Goal: Information Seeking & Learning: Learn about a topic

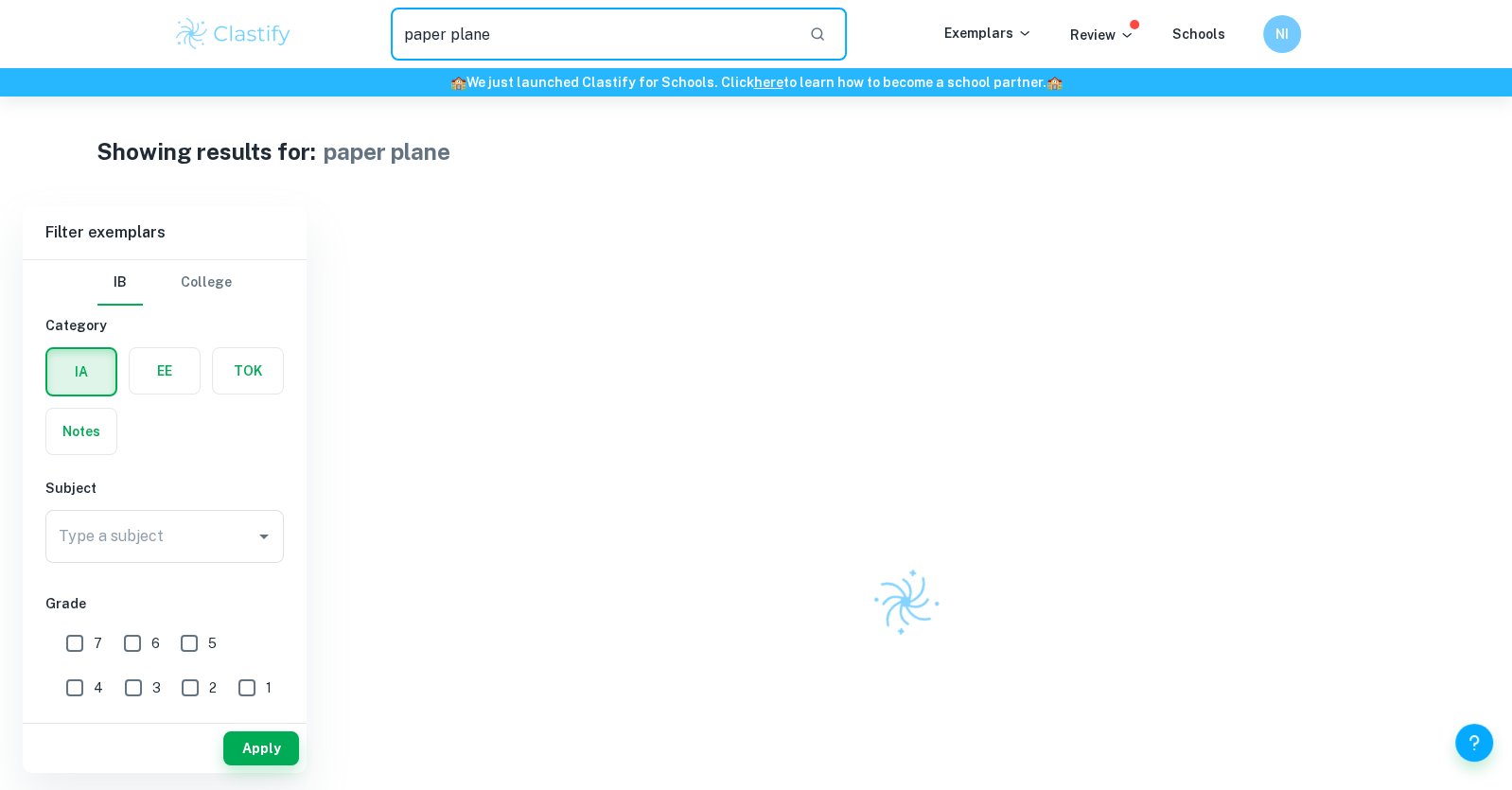
drag, startPoint x: 508, startPoint y: 38, endPoint x: 363, endPoint y: 19, distance: 146.2
click at [363, 19] on div "paper plane ​" at bounding box center [619, 34] width 651 height 53
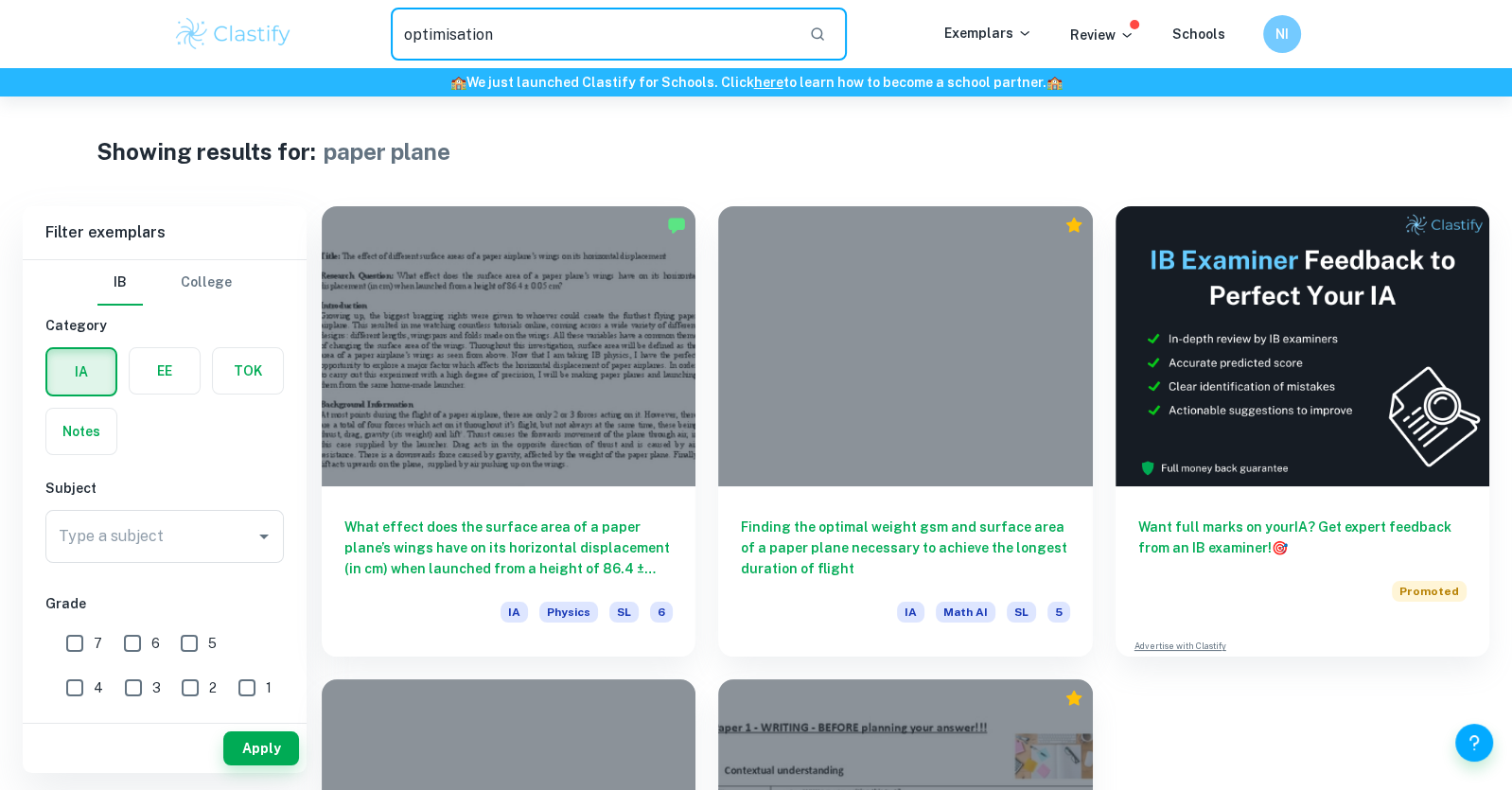
type input "optimisation"
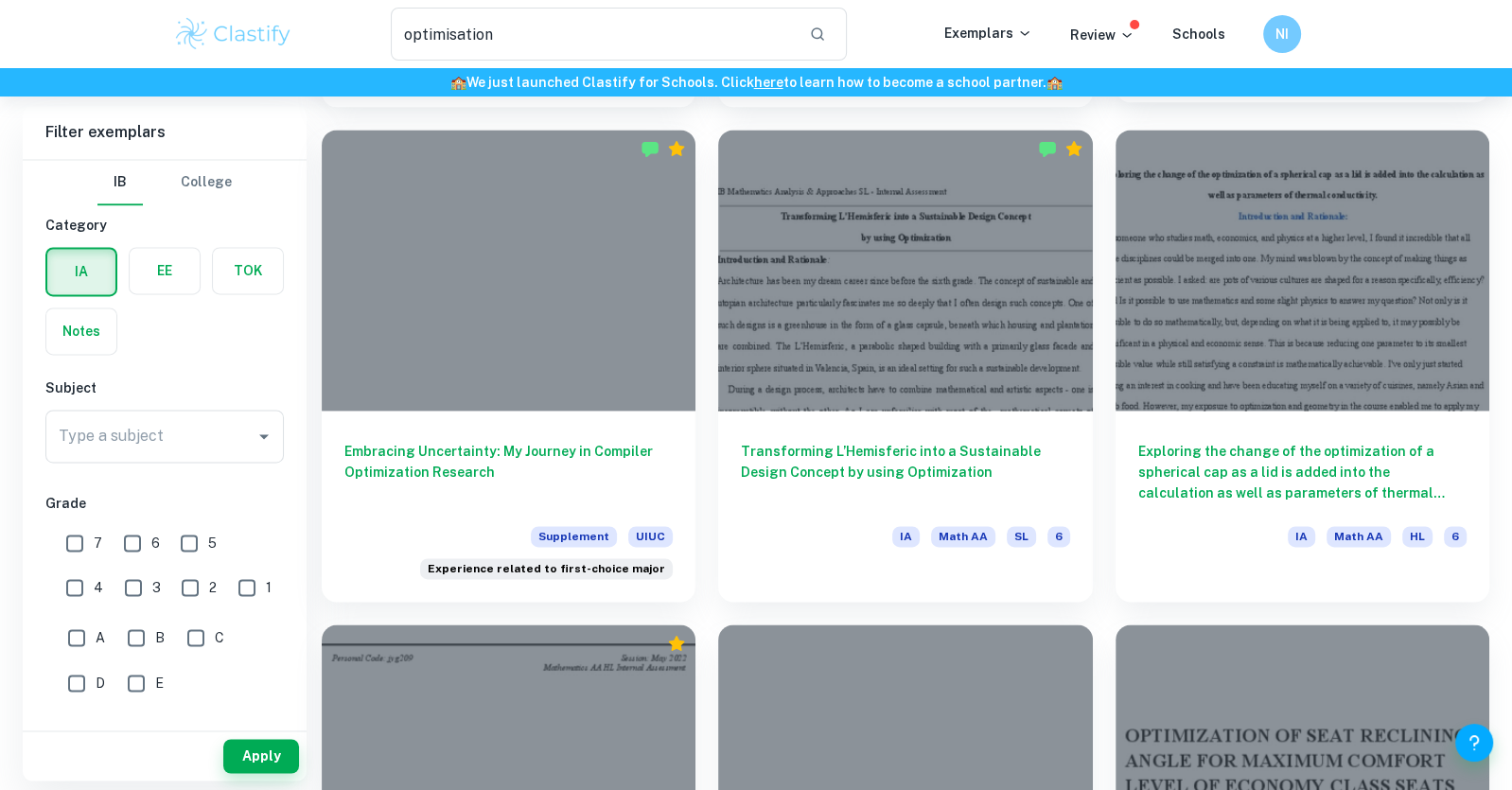
scroll to position [2803, 0]
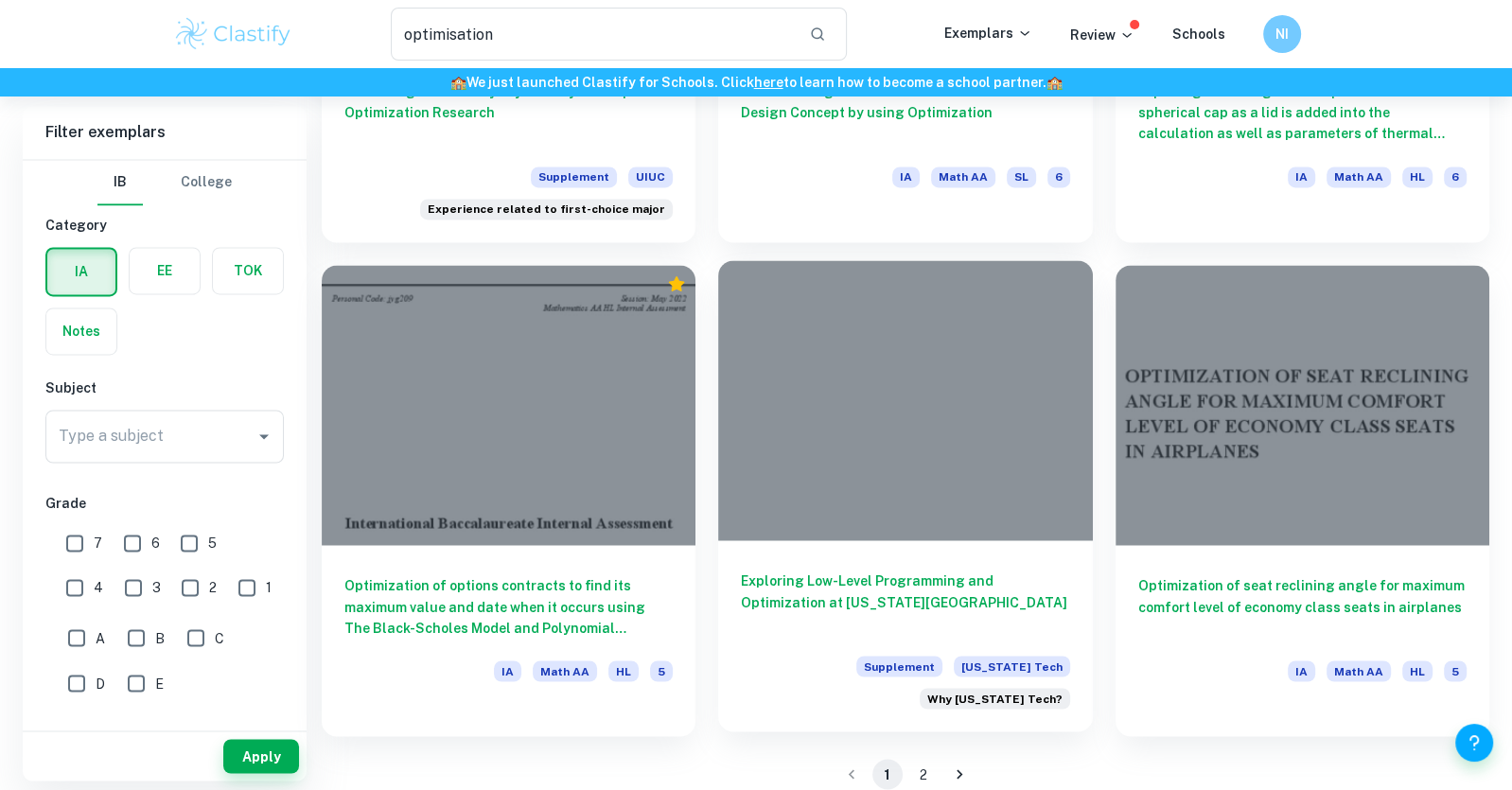
click at [916, 609] on h6 "Exploring Low-Level Programming and Optimization at Georgia Tech" at bounding box center [904, 601] width 329 height 63
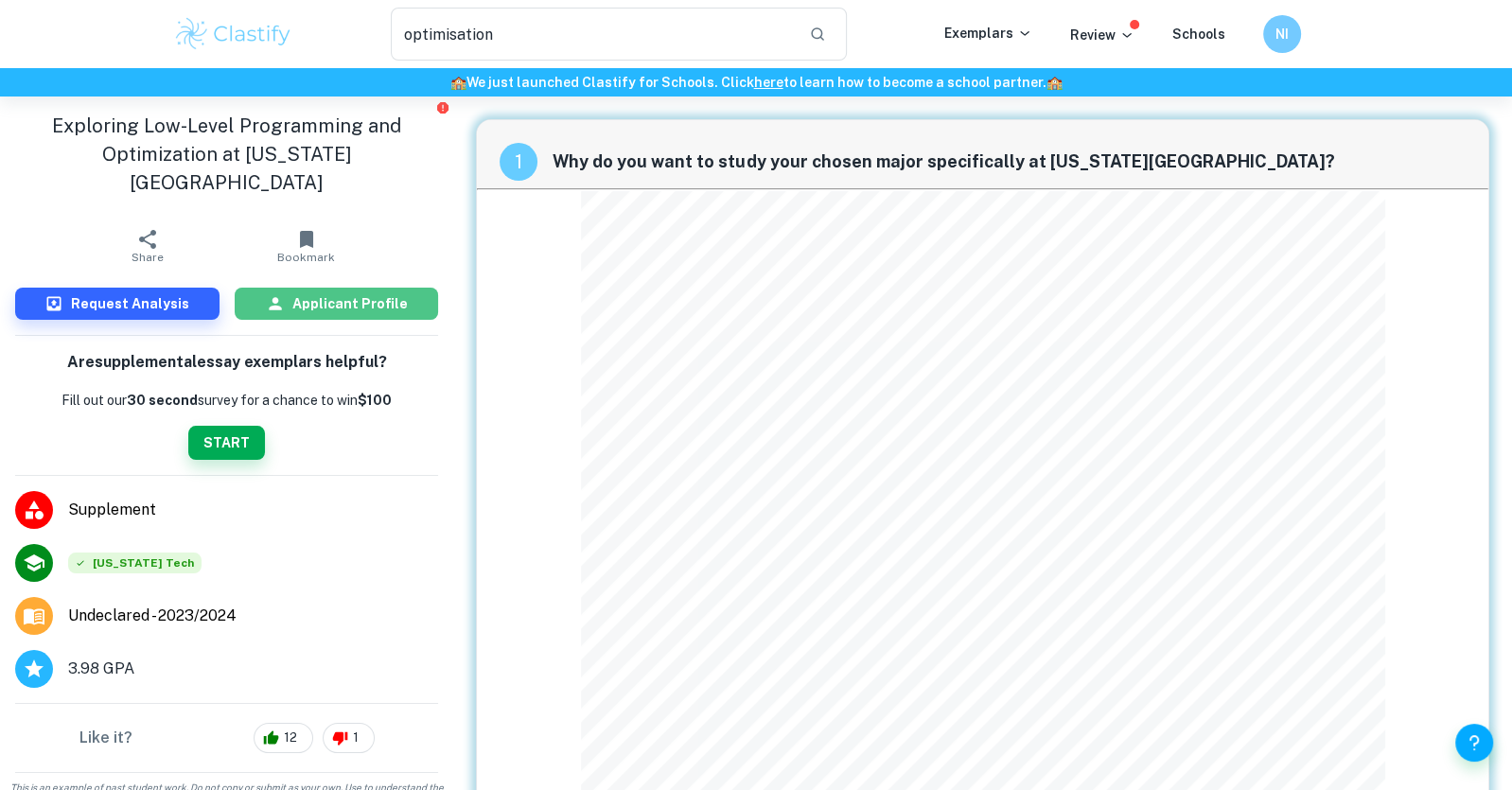
click at [357, 288] on button "Applicant Profile" at bounding box center [337, 304] width 205 height 32
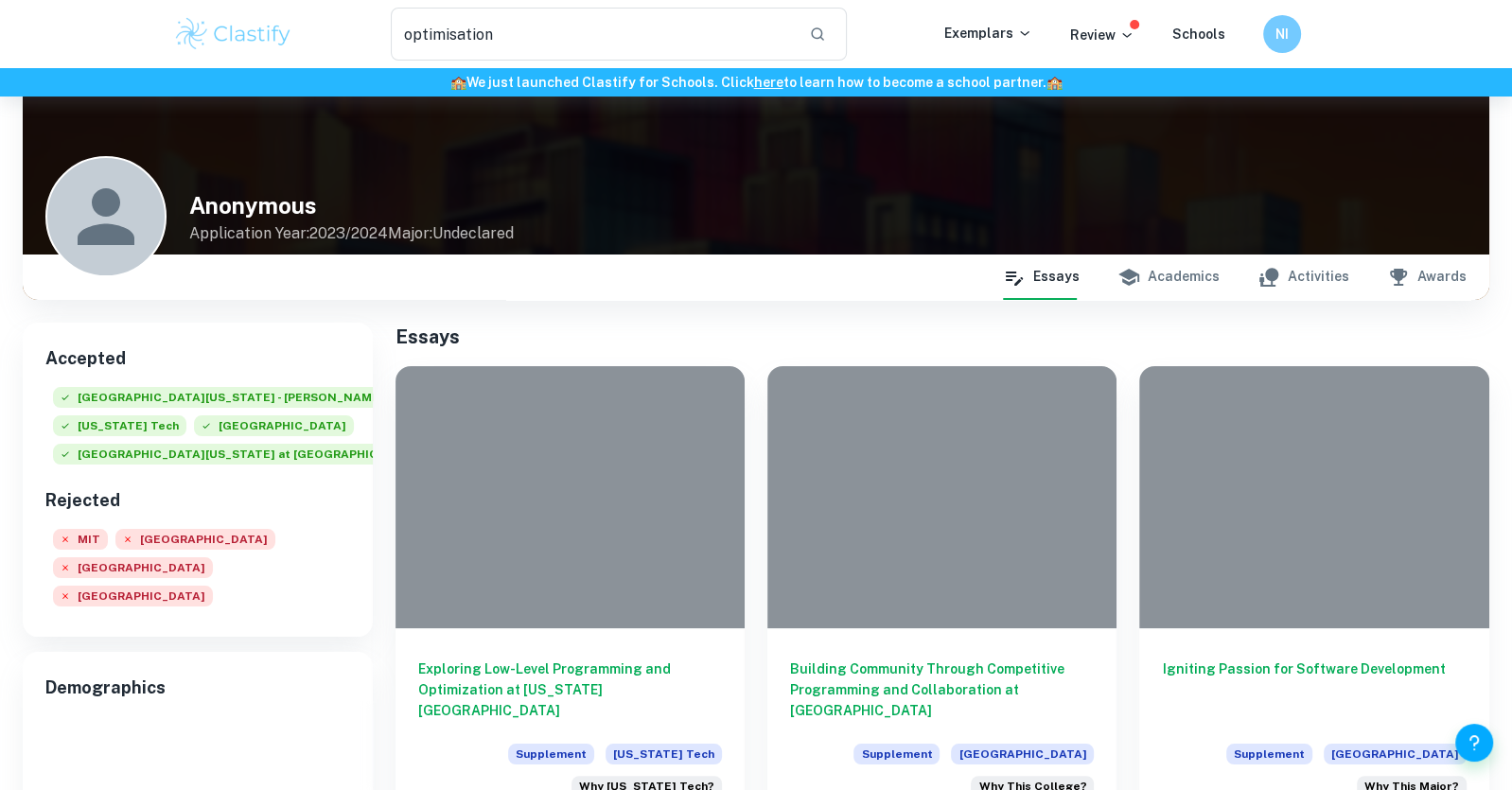
scroll to position [79, 0]
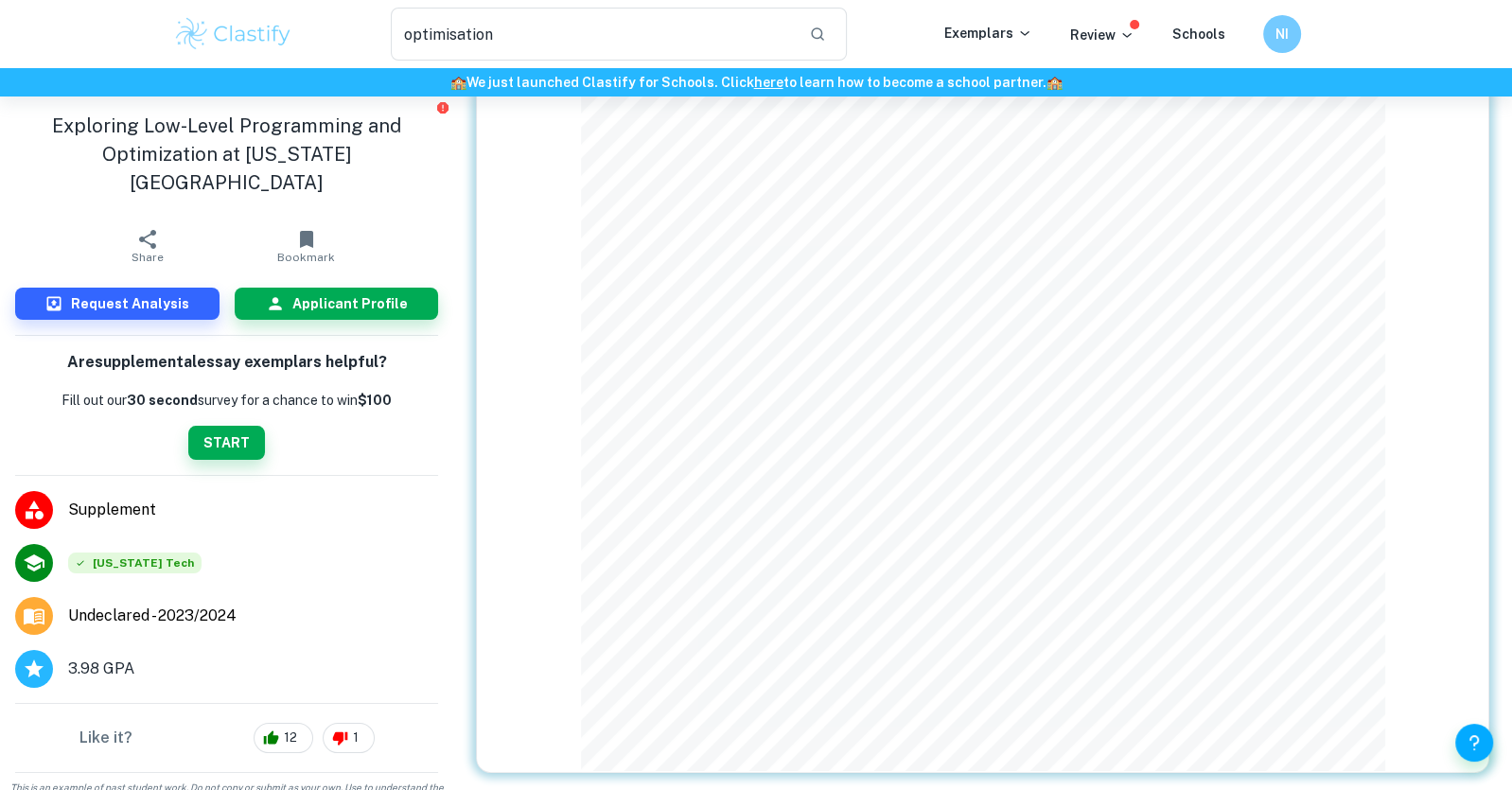
scroll to position [98, 0]
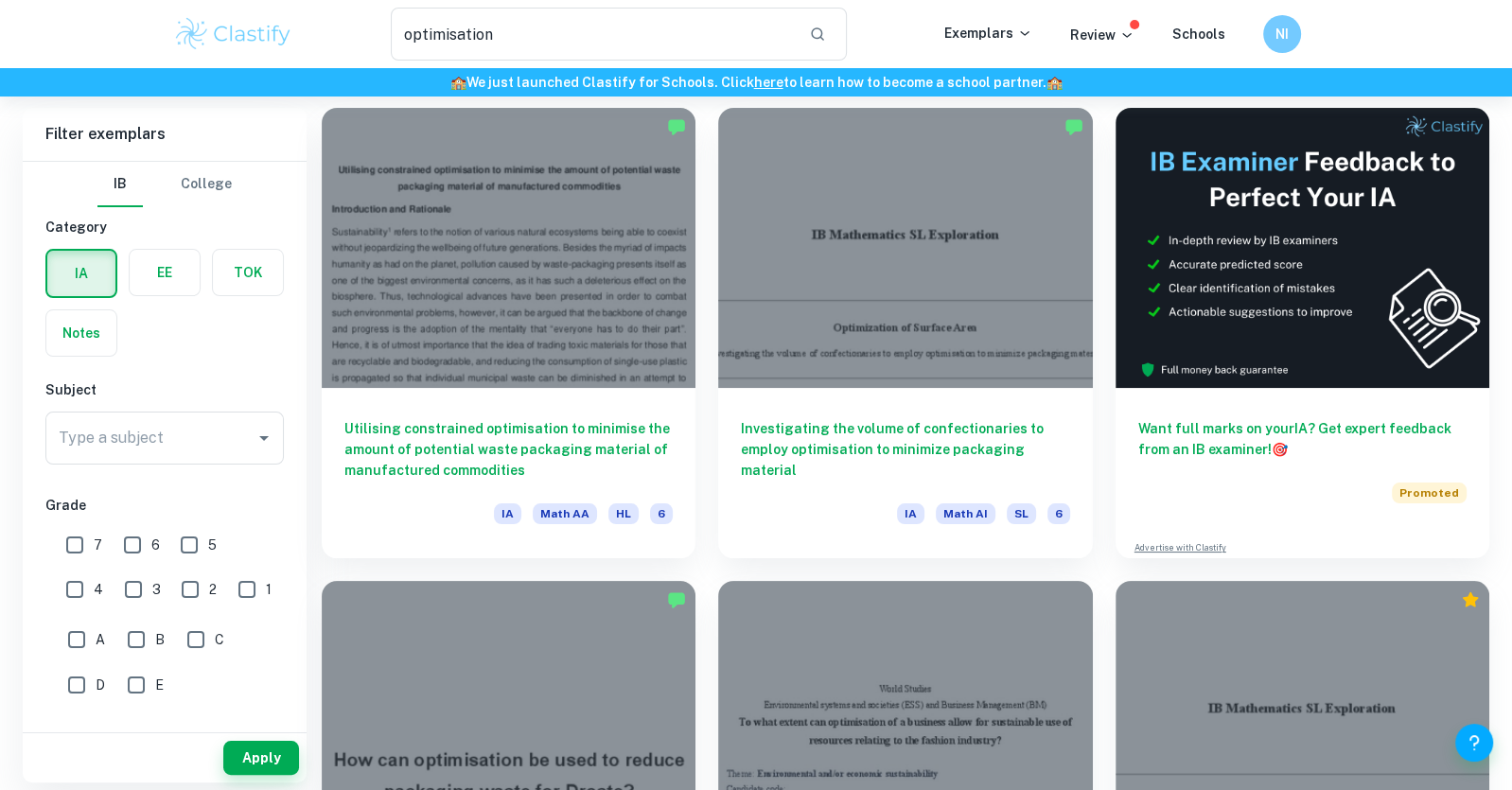
scroll to position [2803, 0]
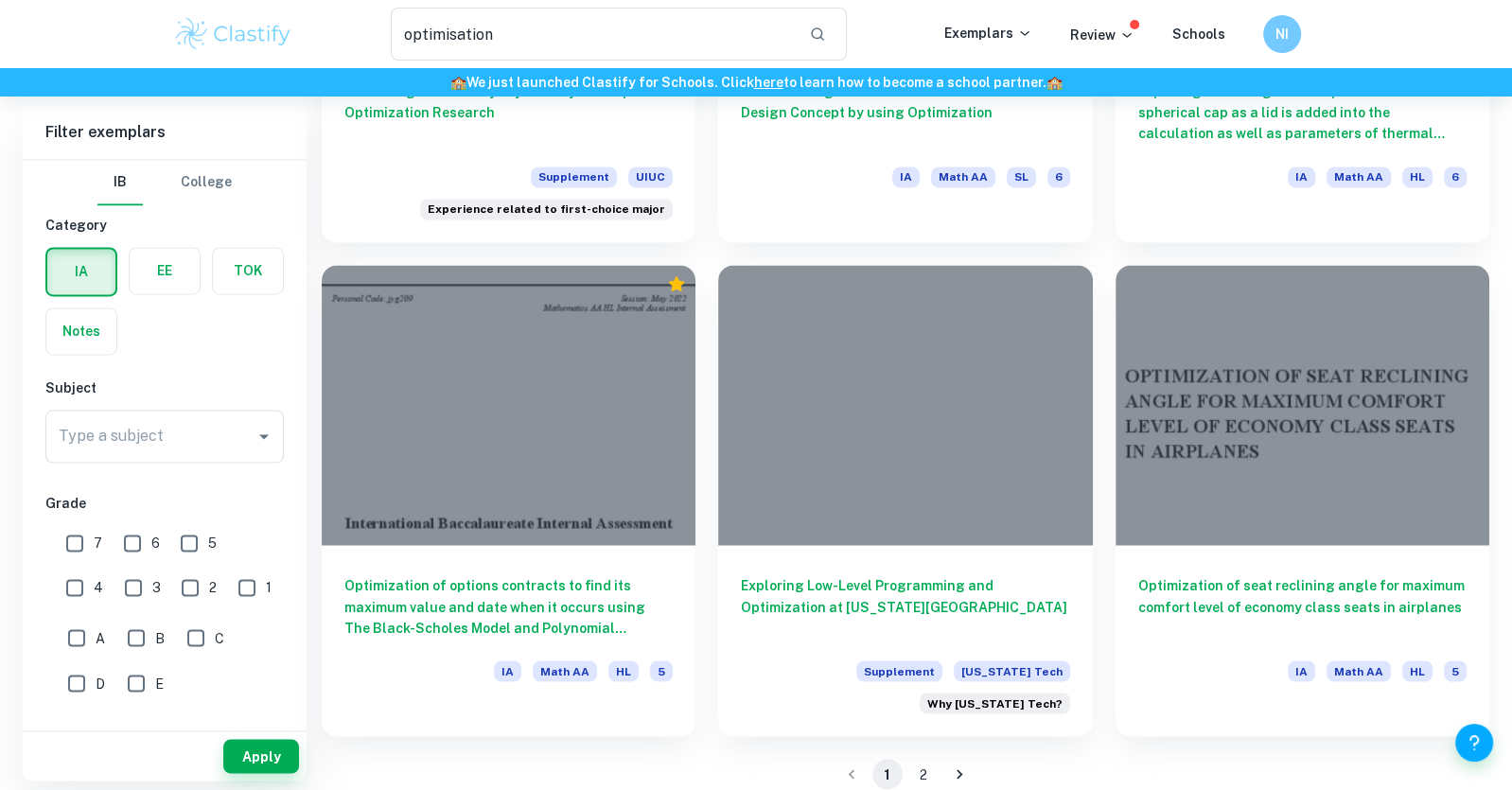
click at [920, 758] on button "2" at bounding box center [923, 773] width 31 height 31
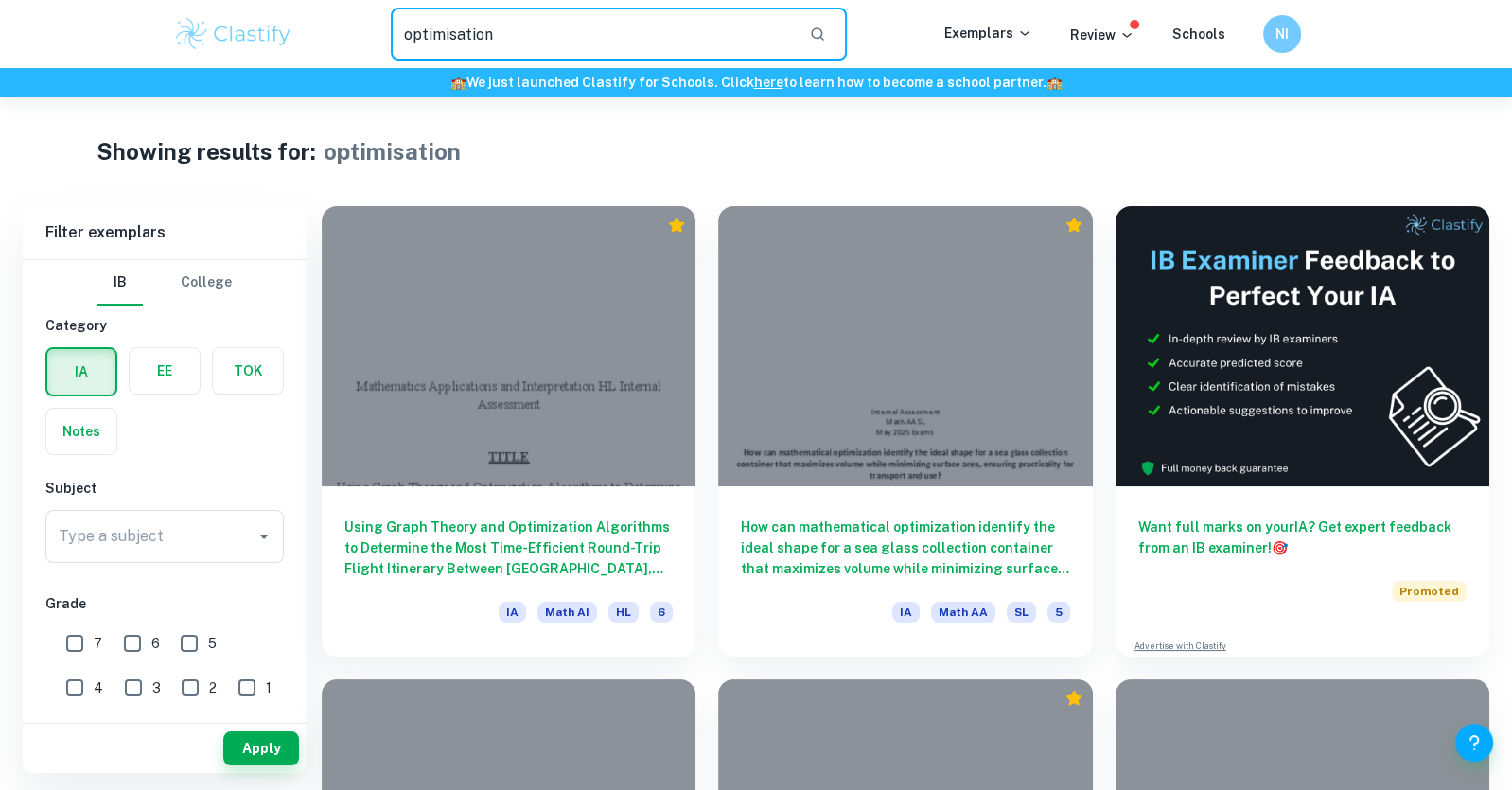
click at [598, 39] on input "optimisation" at bounding box center [593, 34] width 403 height 53
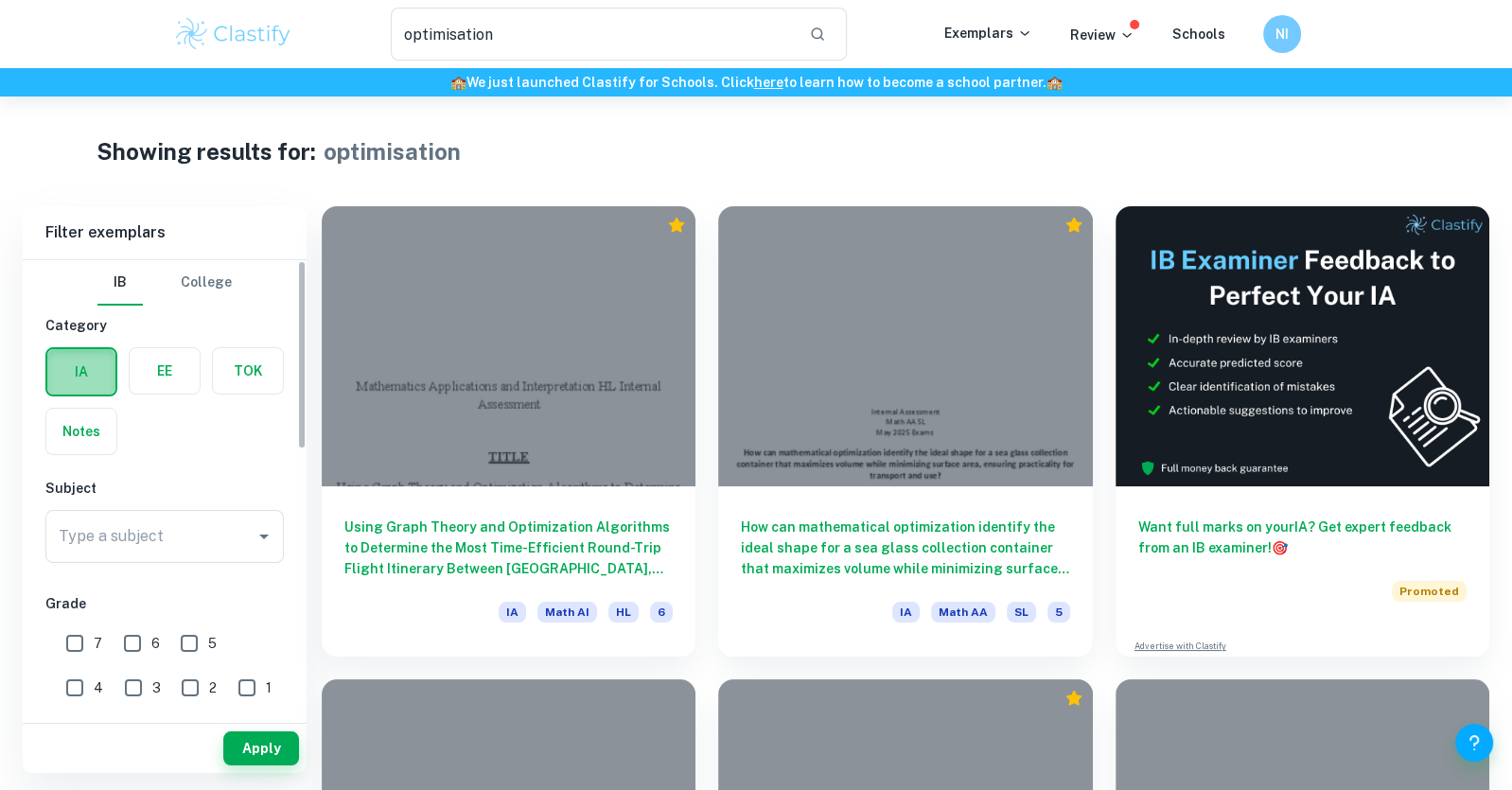
click at [106, 365] on label "button" at bounding box center [81, 372] width 69 height 46
click at [0, 0] on input "radio" at bounding box center [0, 0] width 0 height 0
click at [264, 744] on button "Apply" at bounding box center [261, 748] width 75 height 34
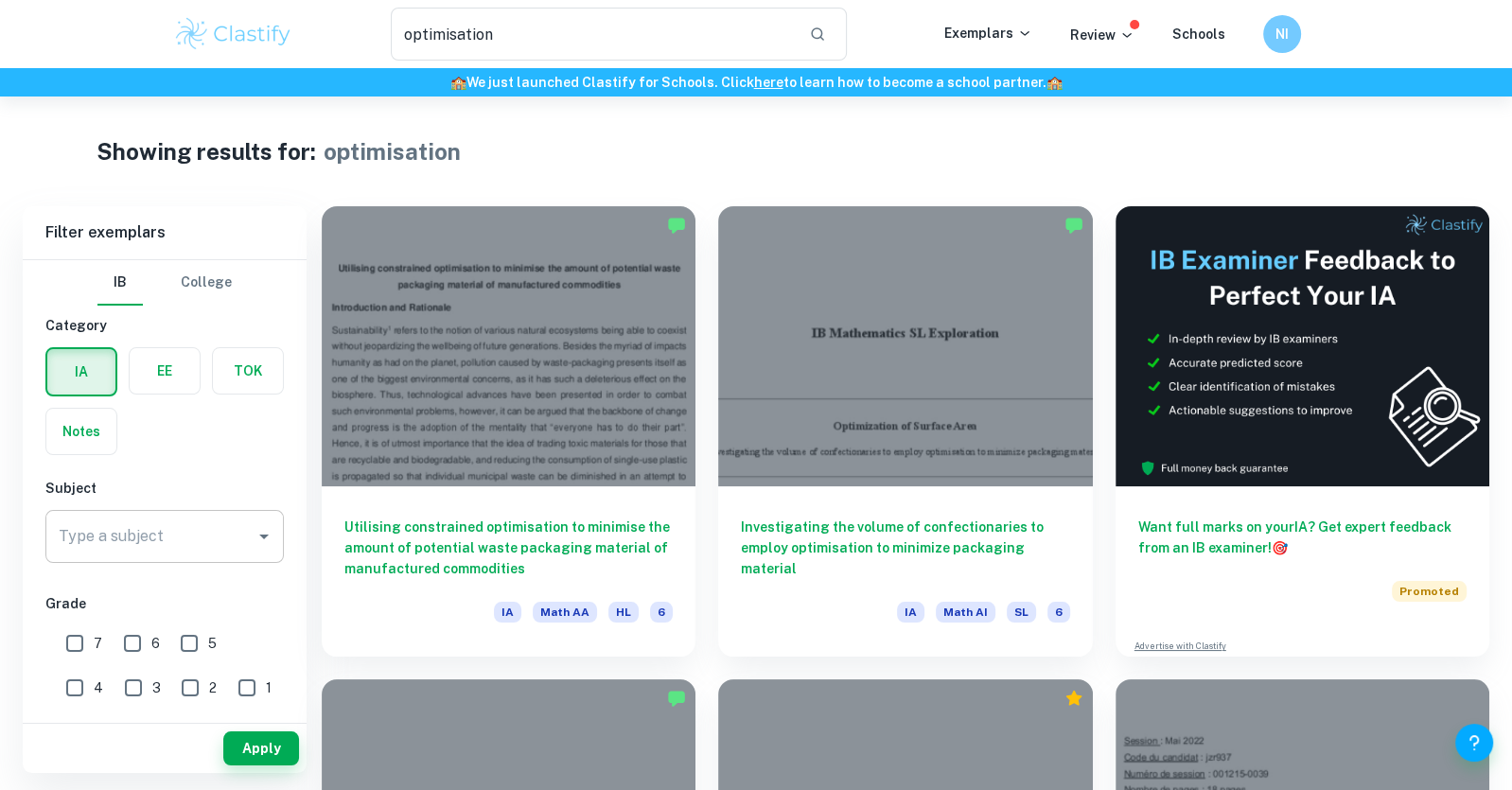
click at [151, 539] on input "Type a subject" at bounding box center [150, 536] width 193 height 36
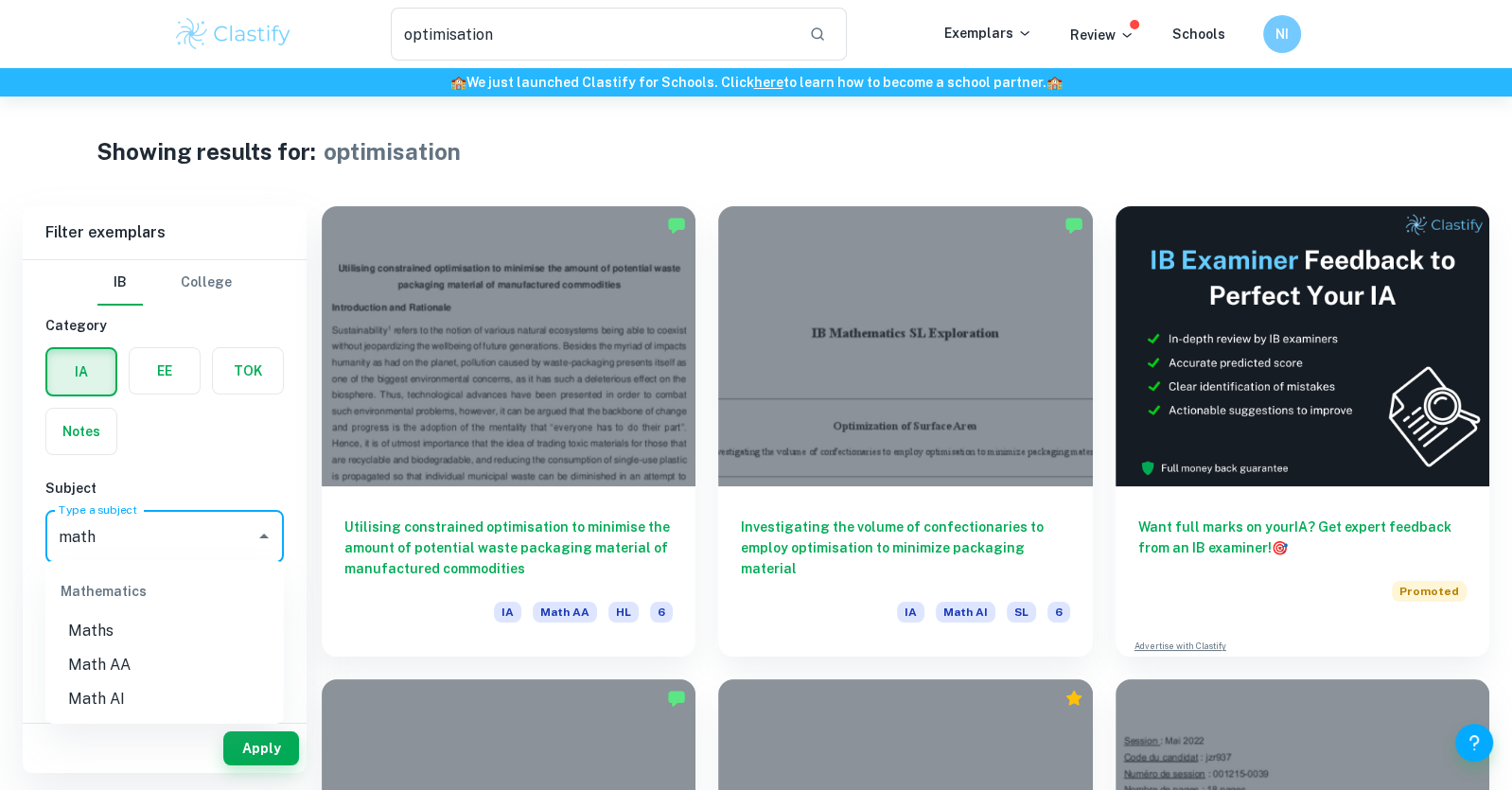
click at [139, 510] on div "math Type a subject" at bounding box center [165, 536] width 238 height 53
click at [139, 672] on li "Math AA" at bounding box center [165, 665] width 238 height 34
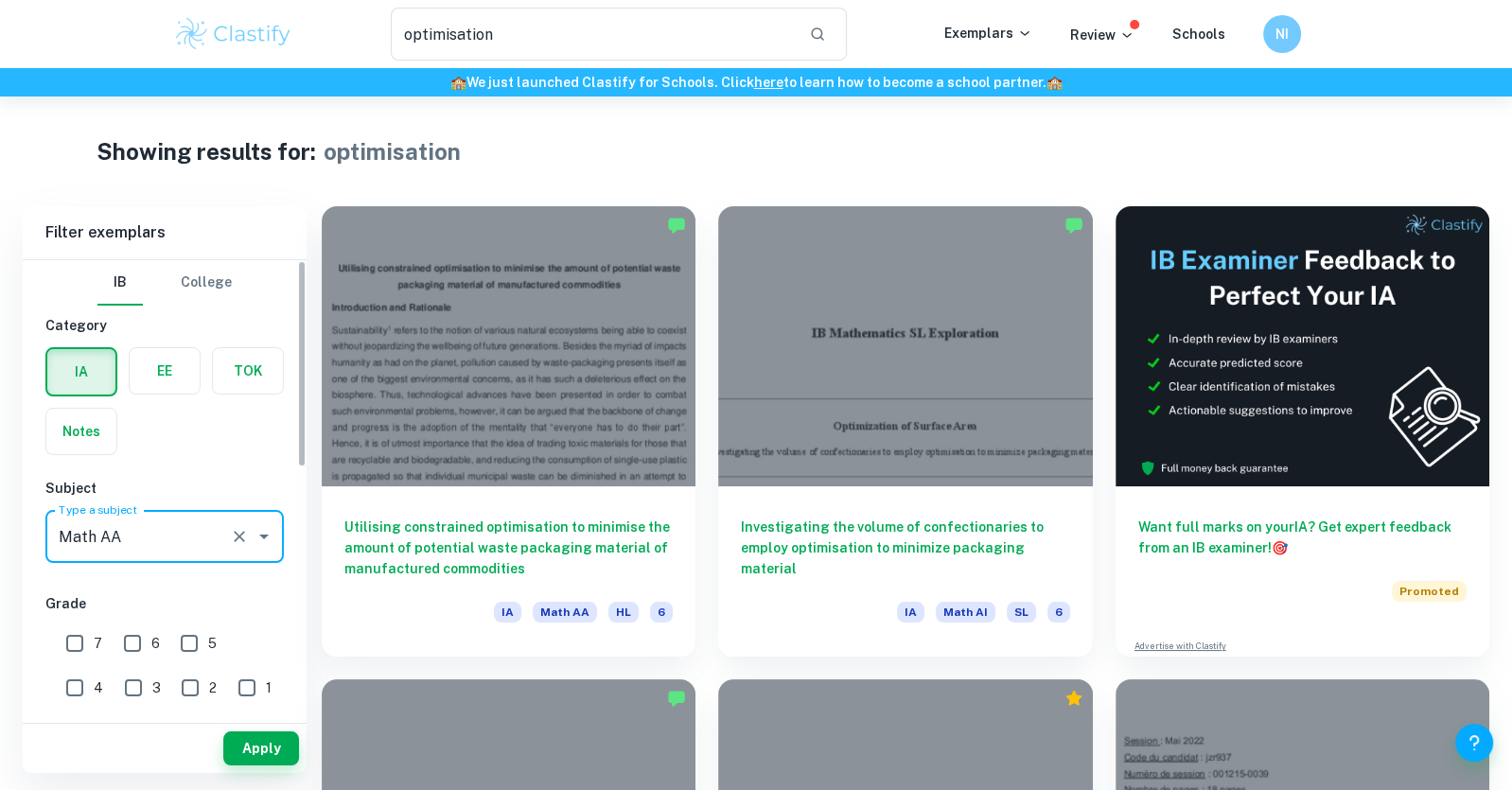
type input "Math AA"
click at [86, 635] on input "7" at bounding box center [74, 643] width 38 height 38
checkbox input "true"
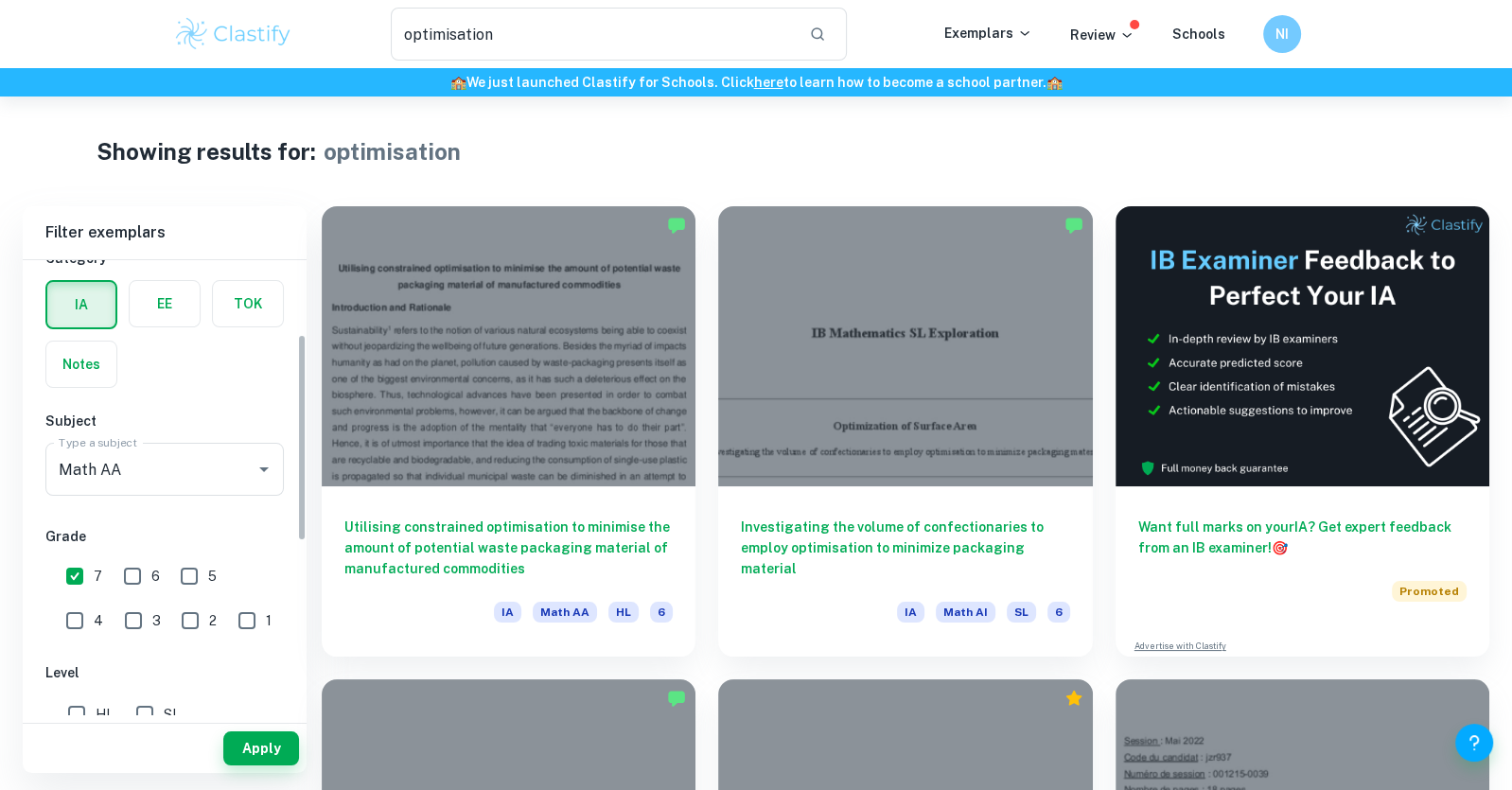
scroll to position [163, 0]
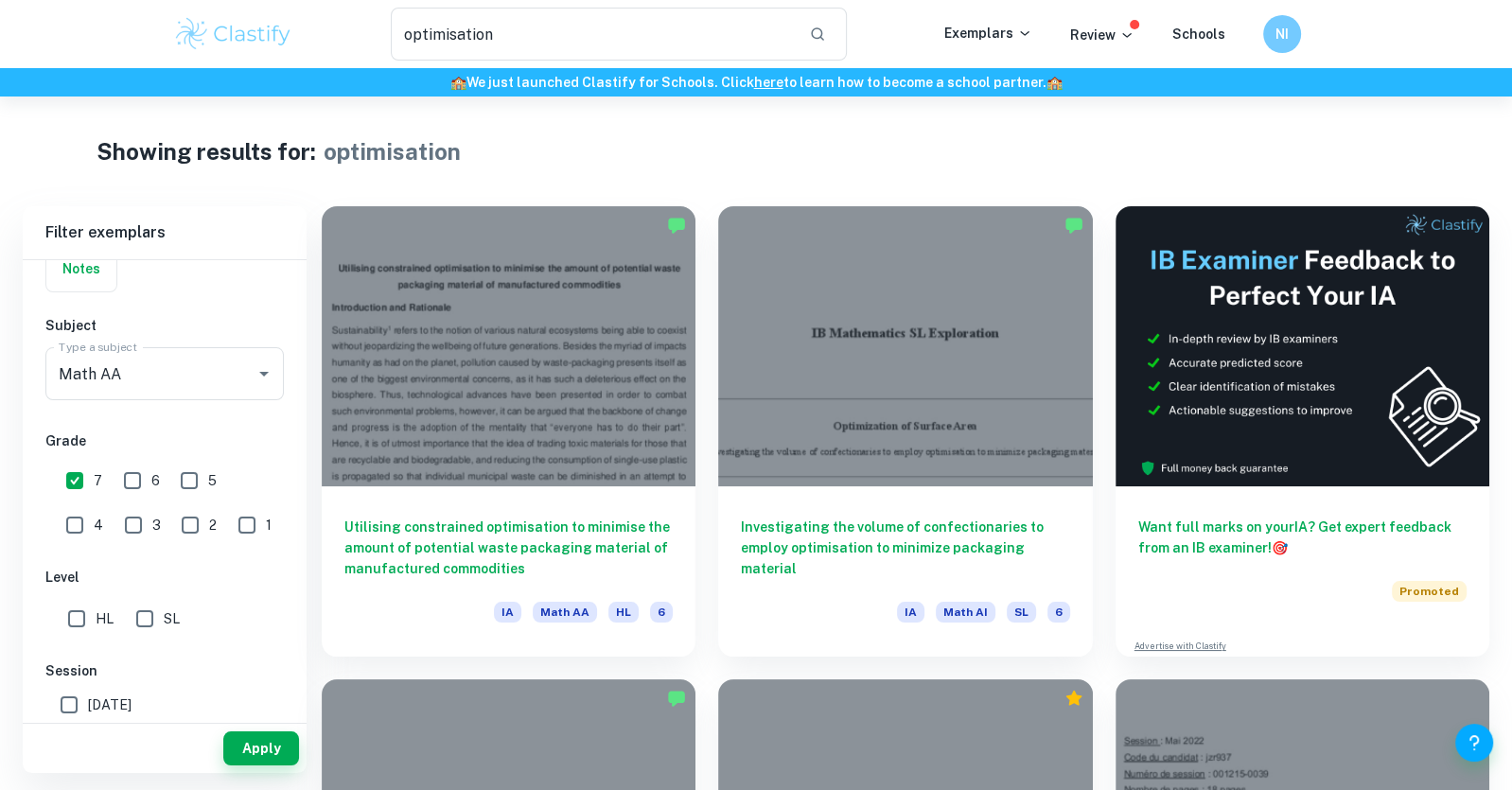
click at [74, 616] on input "HL" at bounding box center [76, 618] width 38 height 38
checkbox input "true"
click at [208, 752] on div "Apply" at bounding box center [165, 748] width 284 height 50
click at [250, 752] on button "Apply" at bounding box center [261, 748] width 75 height 34
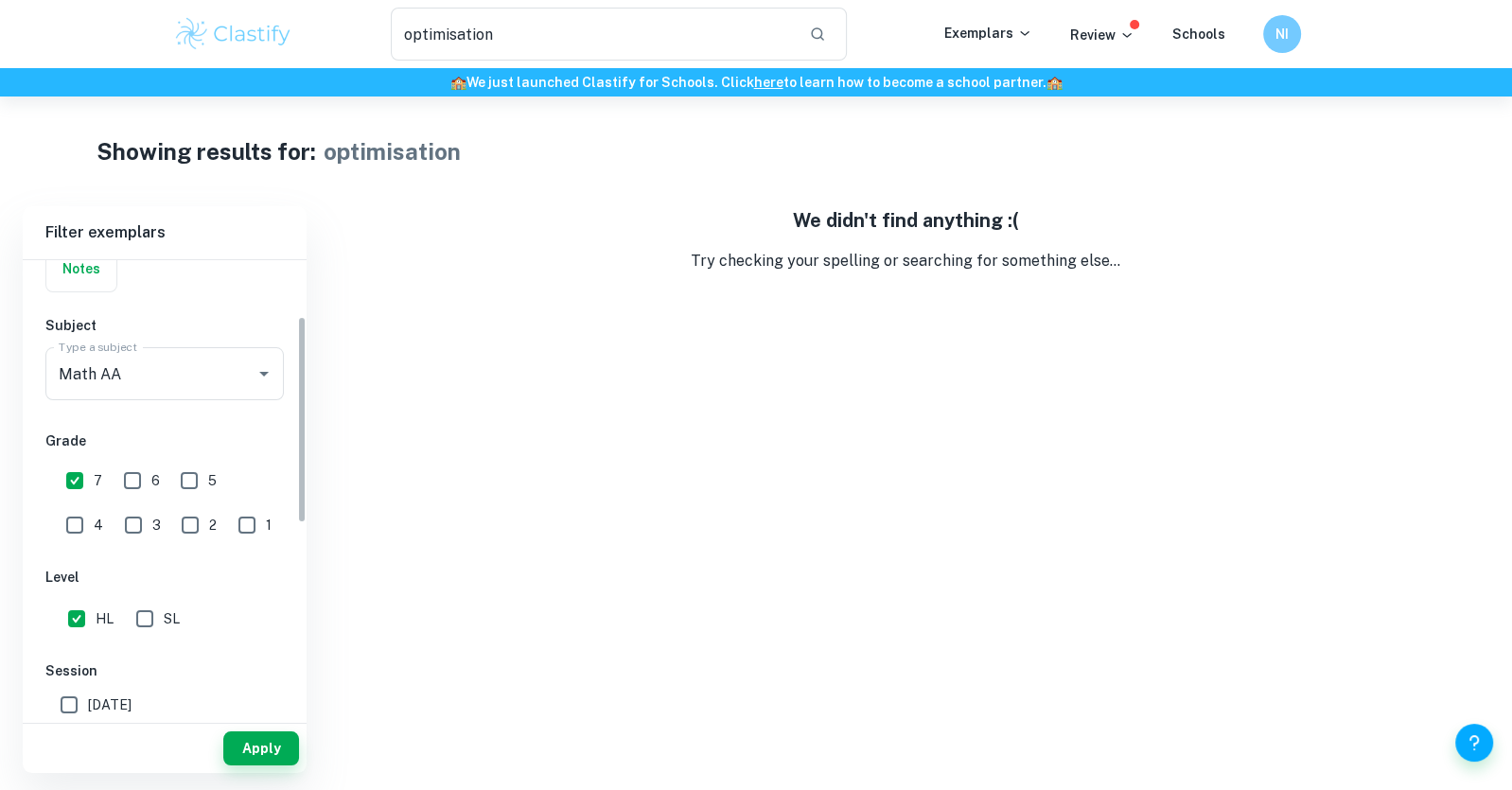
scroll to position [0, 0]
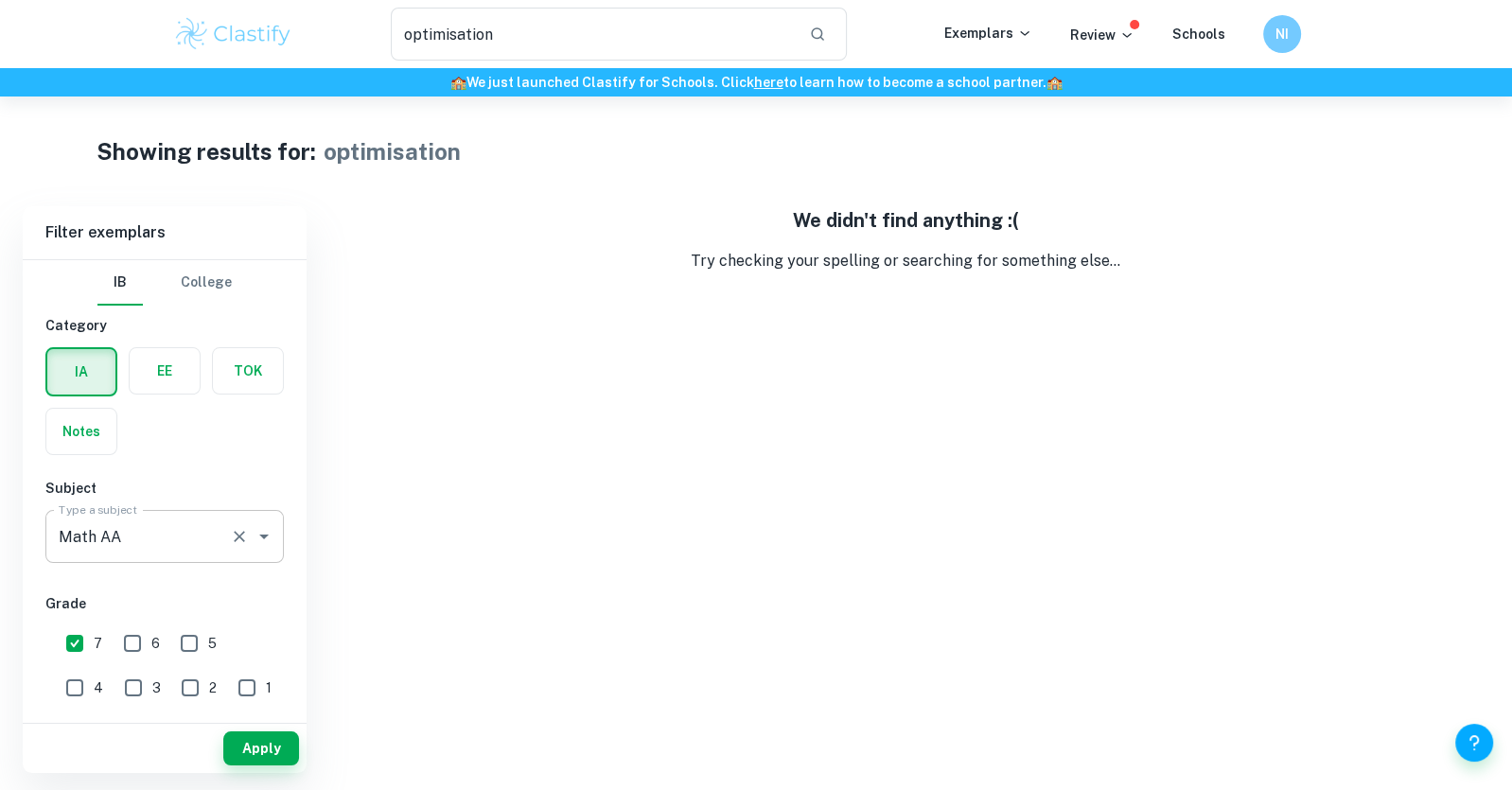
click at [163, 544] on input "Math AA" at bounding box center [138, 536] width 169 height 36
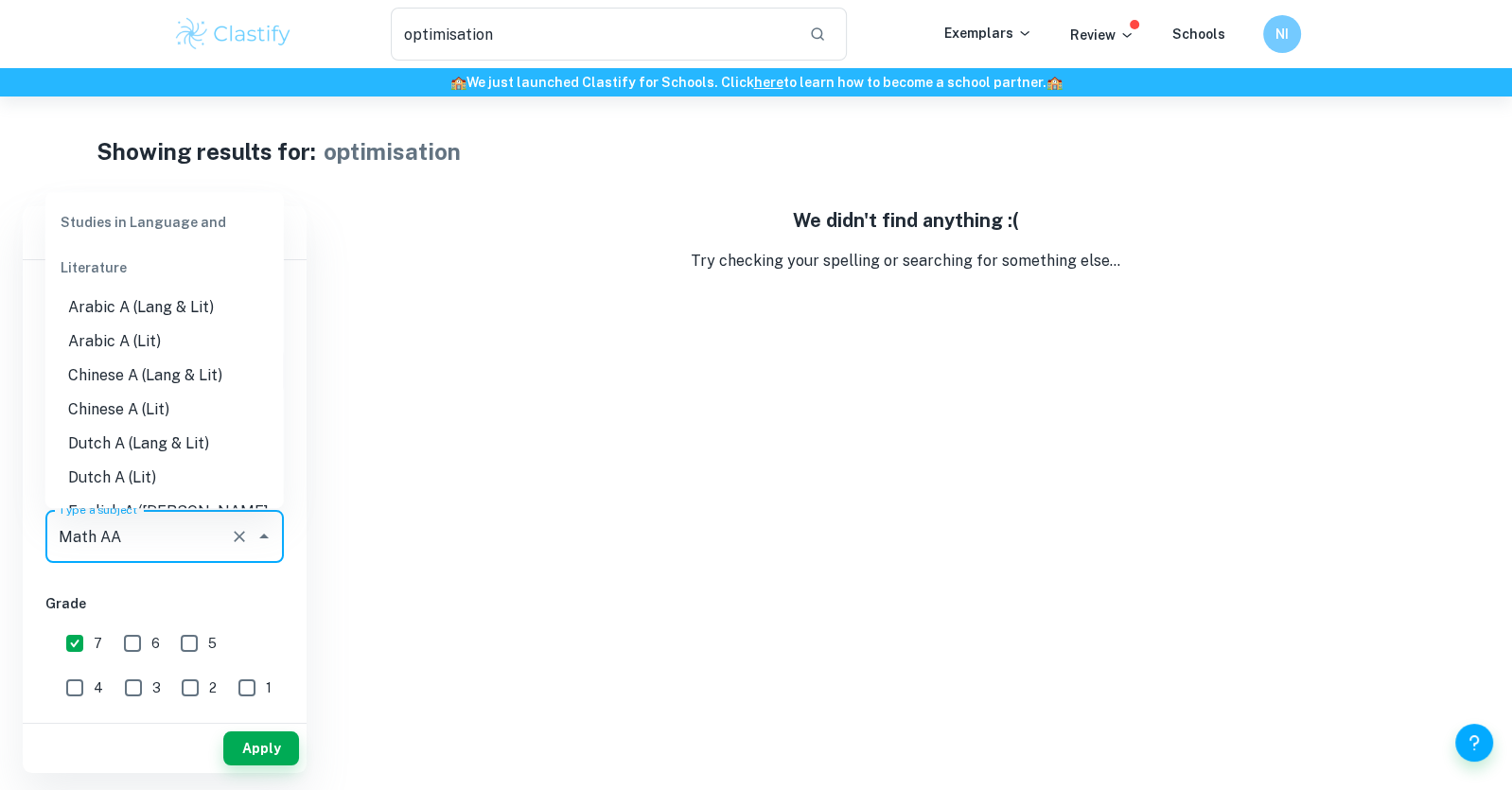
scroll to position [2347, 0]
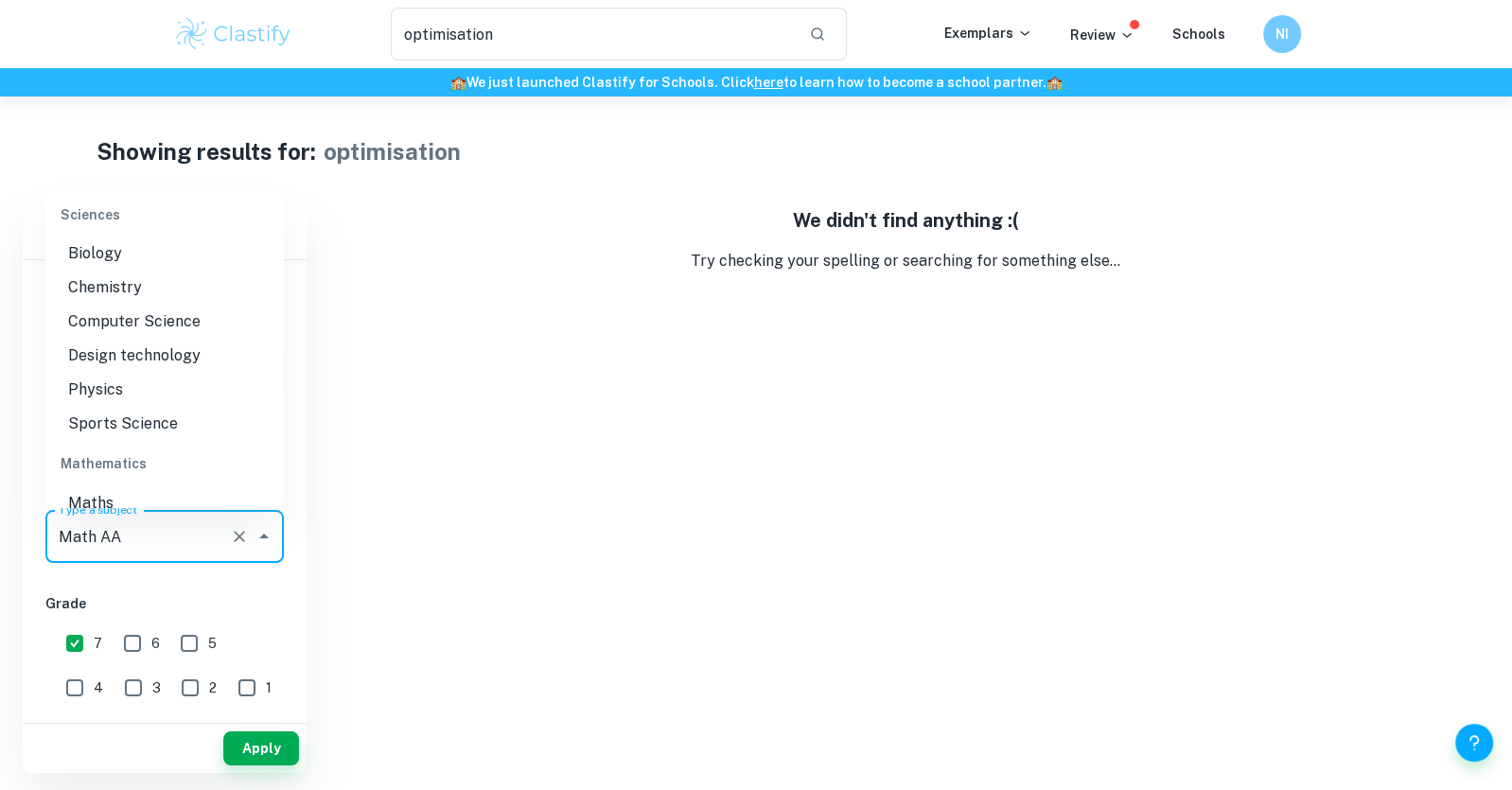
click at [158, 486] on li "Maths" at bounding box center [165, 503] width 238 height 34
type input "Maths"
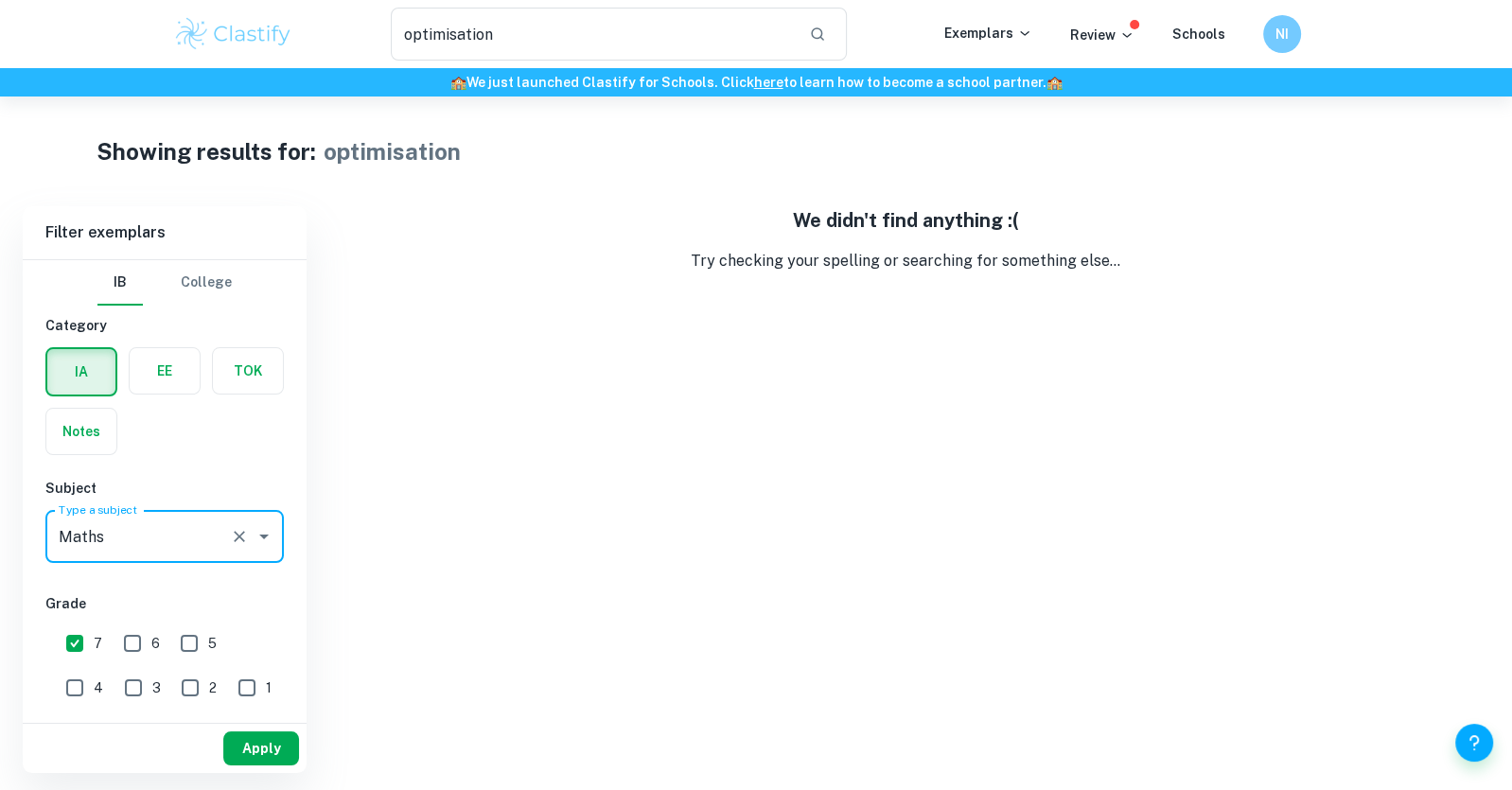
click at [251, 752] on button "Apply" at bounding box center [261, 748] width 75 height 34
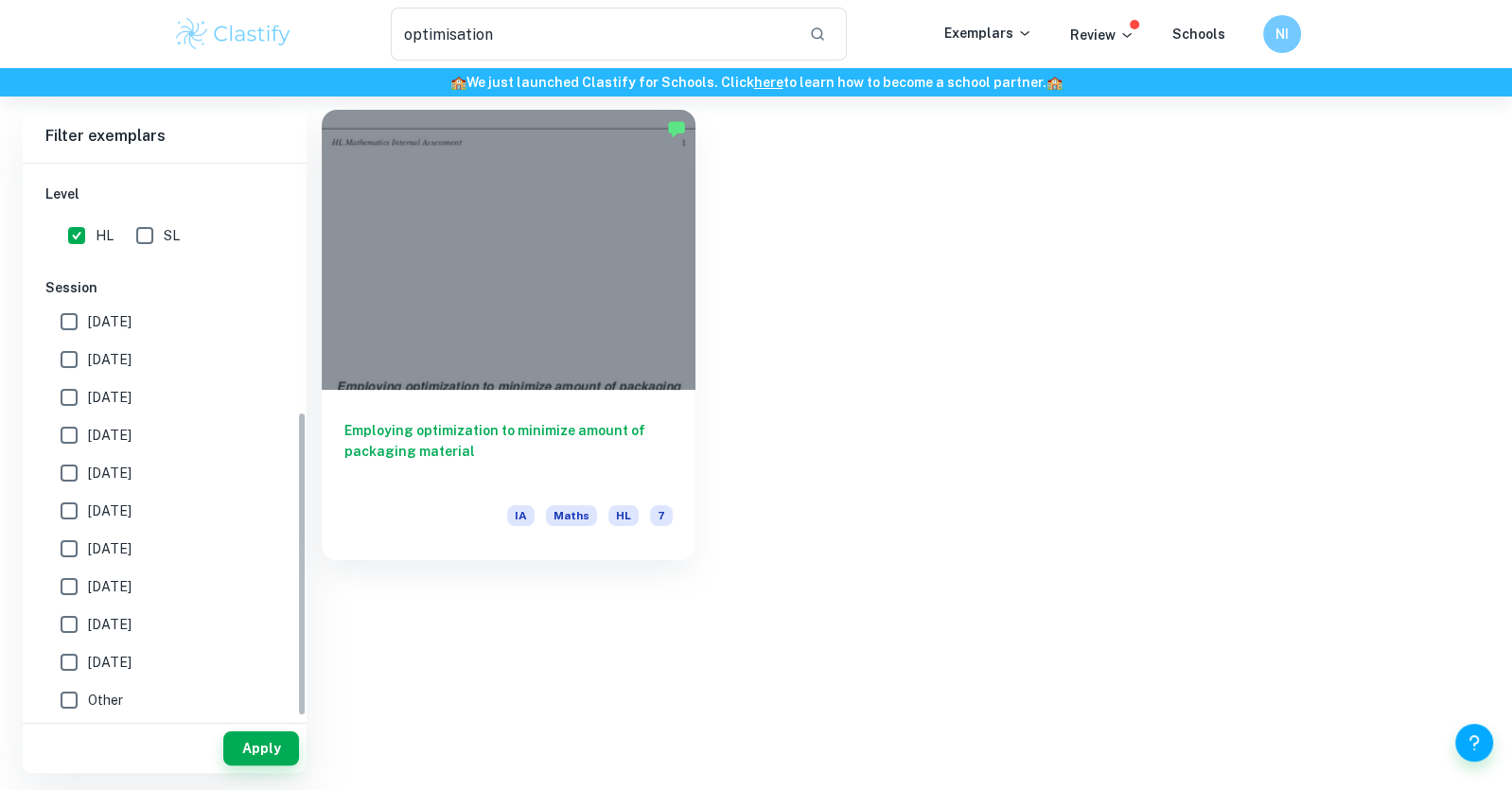
scroll to position [0, 0]
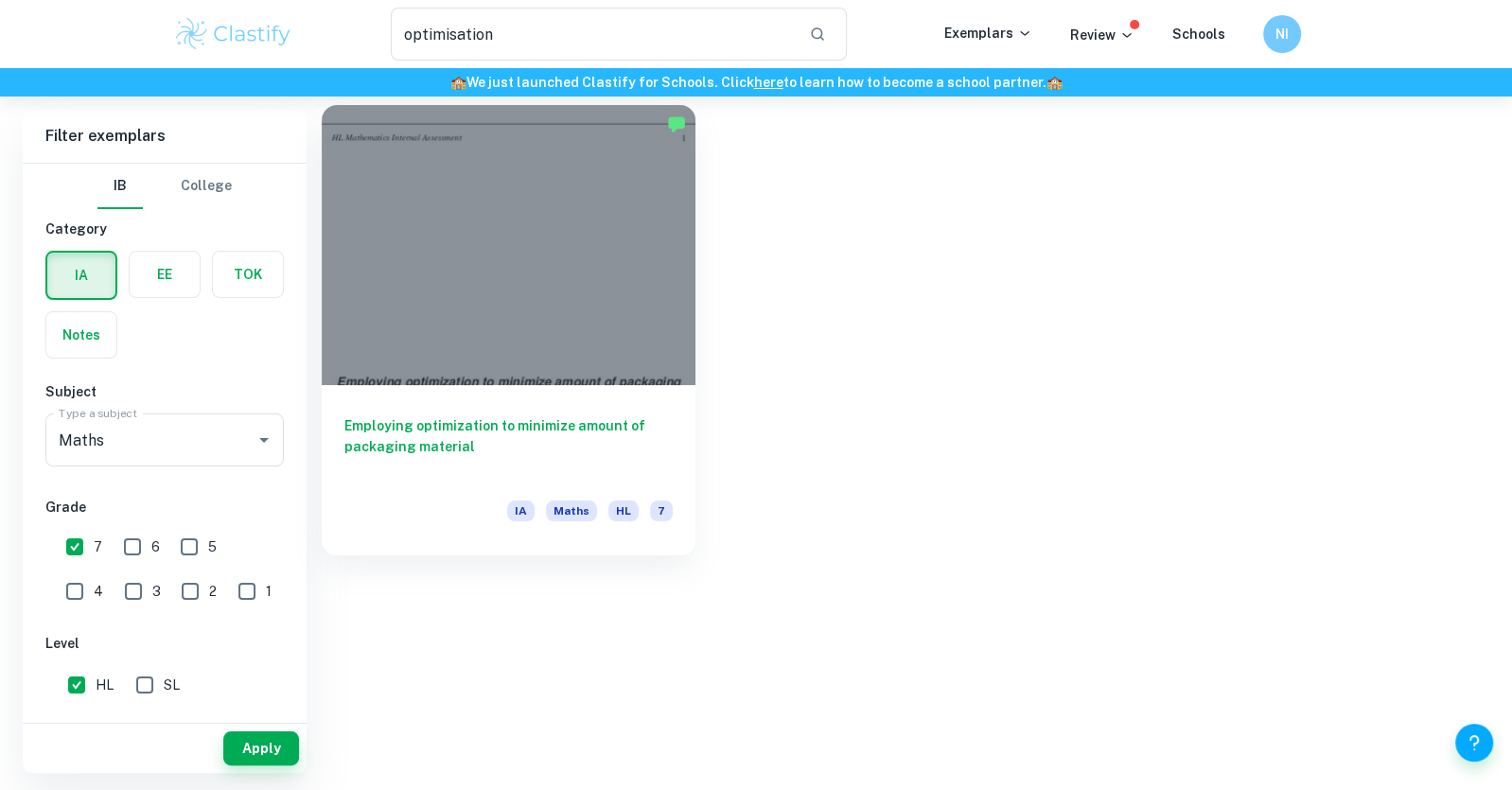
click at [445, 349] on div at bounding box center [508, 245] width 373 height 280
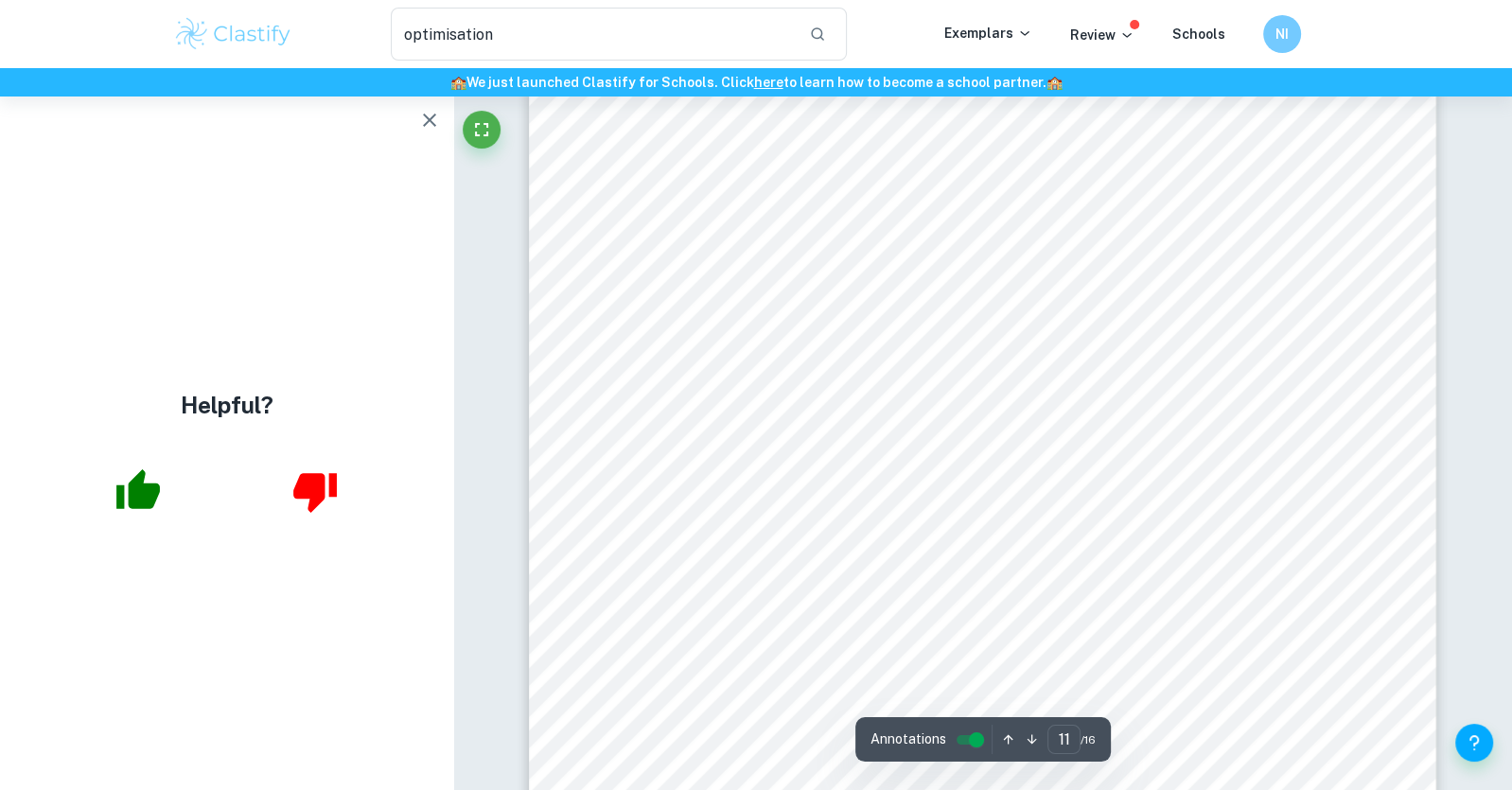
scroll to position [13208, 0]
click at [419, 122] on icon "button" at bounding box center [429, 120] width 23 height 23
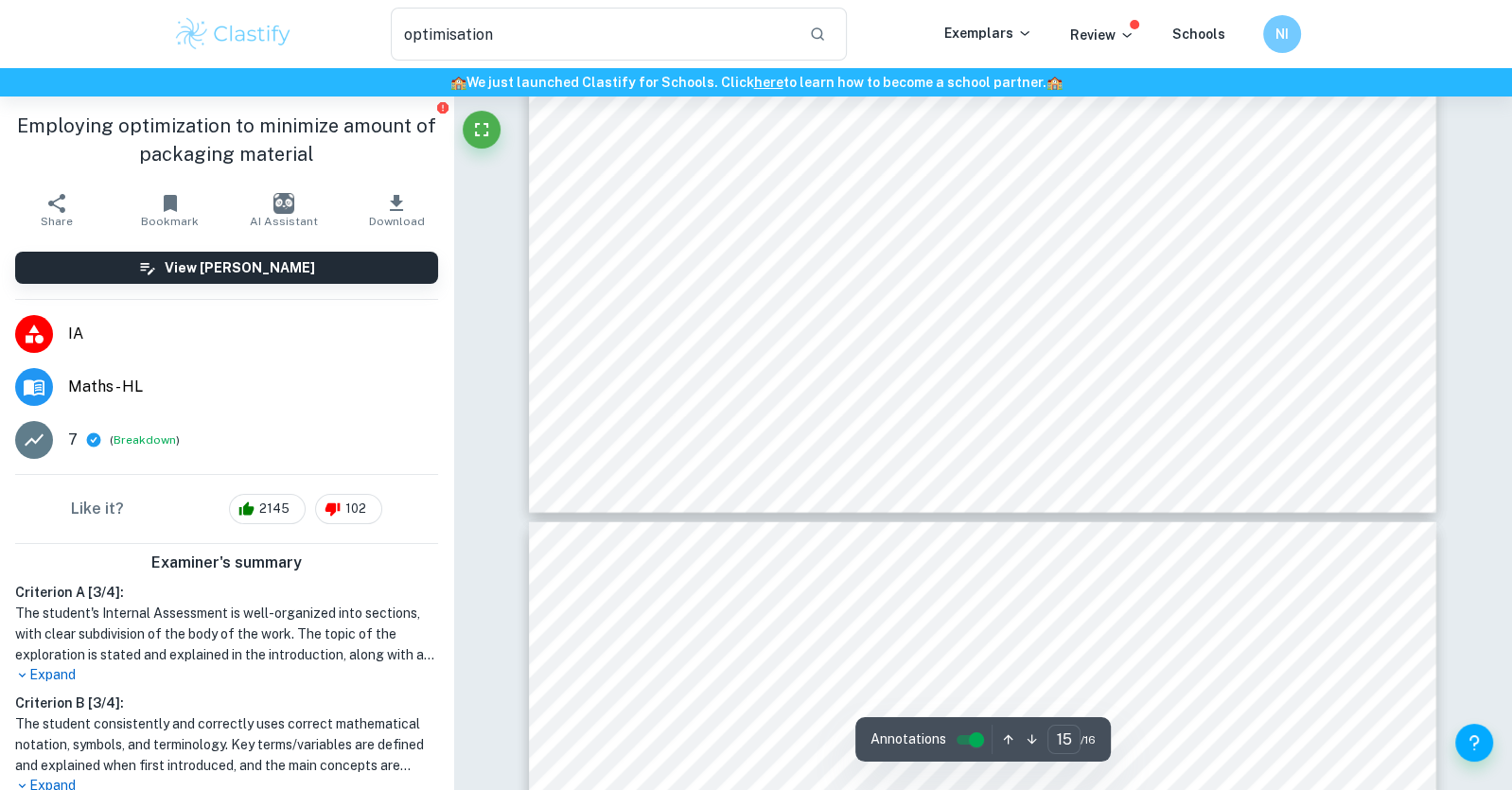
type input "14"
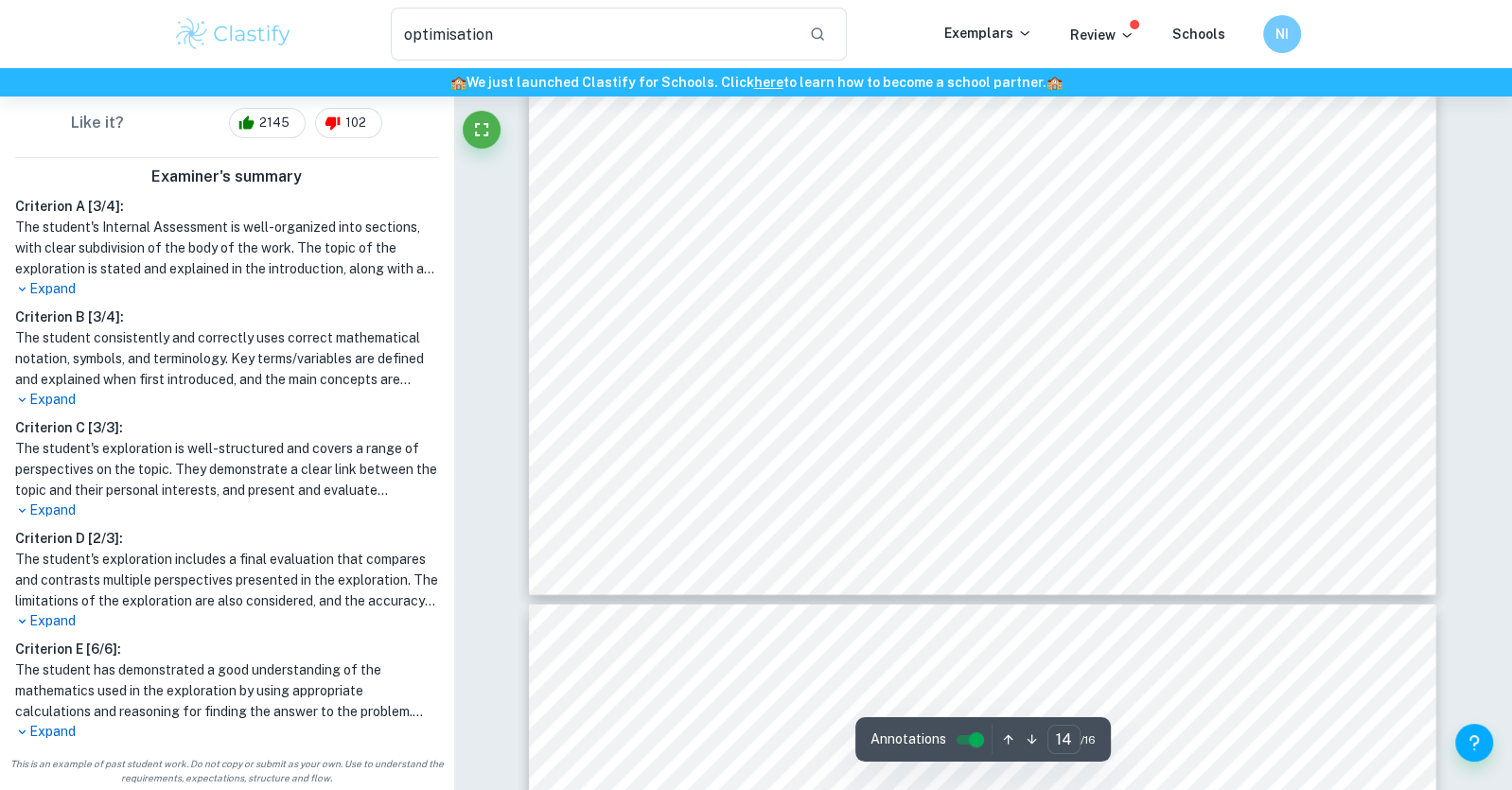
scroll to position [0, 0]
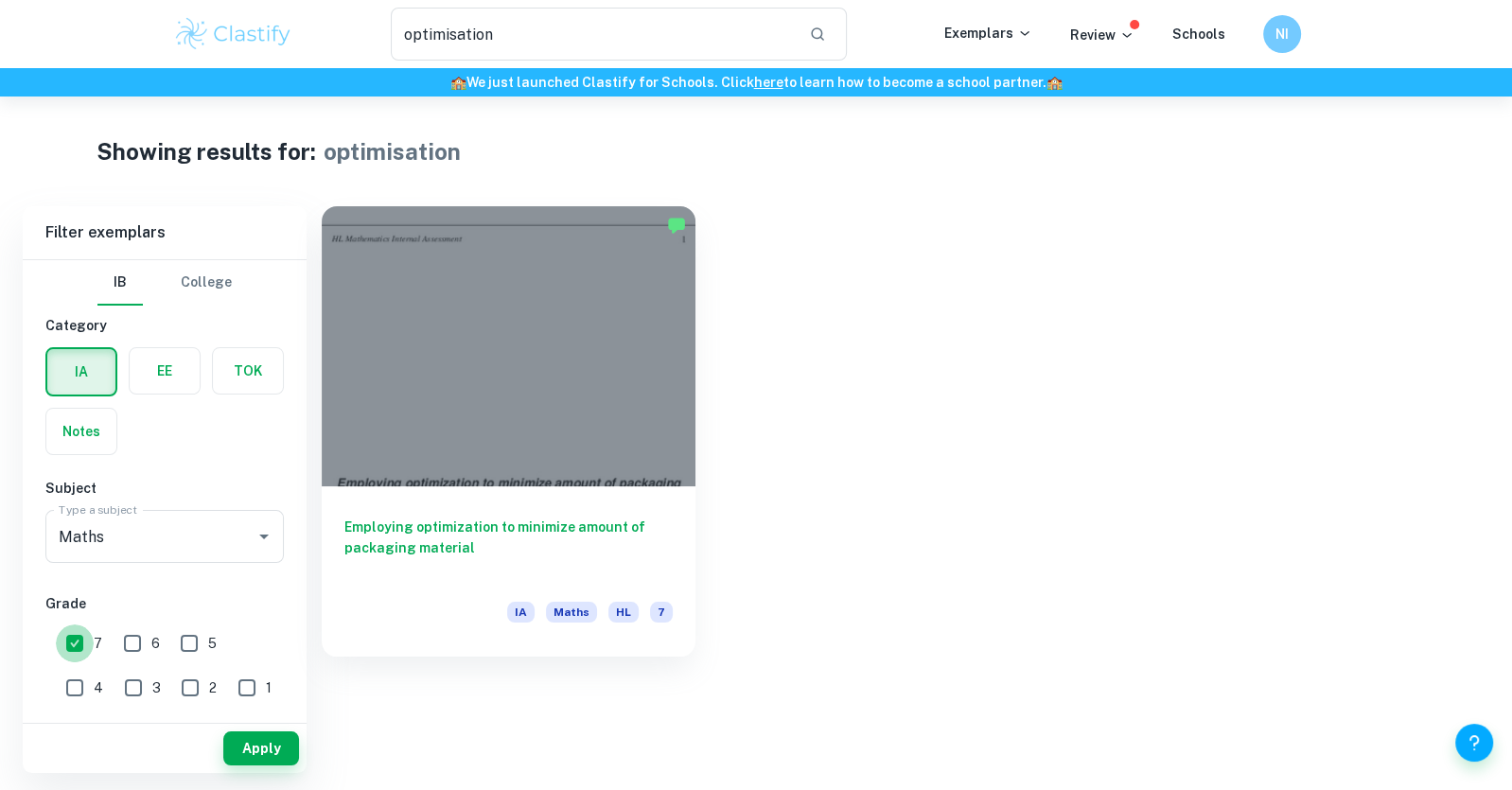
click at [75, 647] on input "7" at bounding box center [74, 643] width 38 height 38
checkbox input "false"
click at [250, 739] on button "Apply" at bounding box center [261, 748] width 75 height 34
click at [290, 745] on button "Apply" at bounding box center [261, 748] width 75 height 34
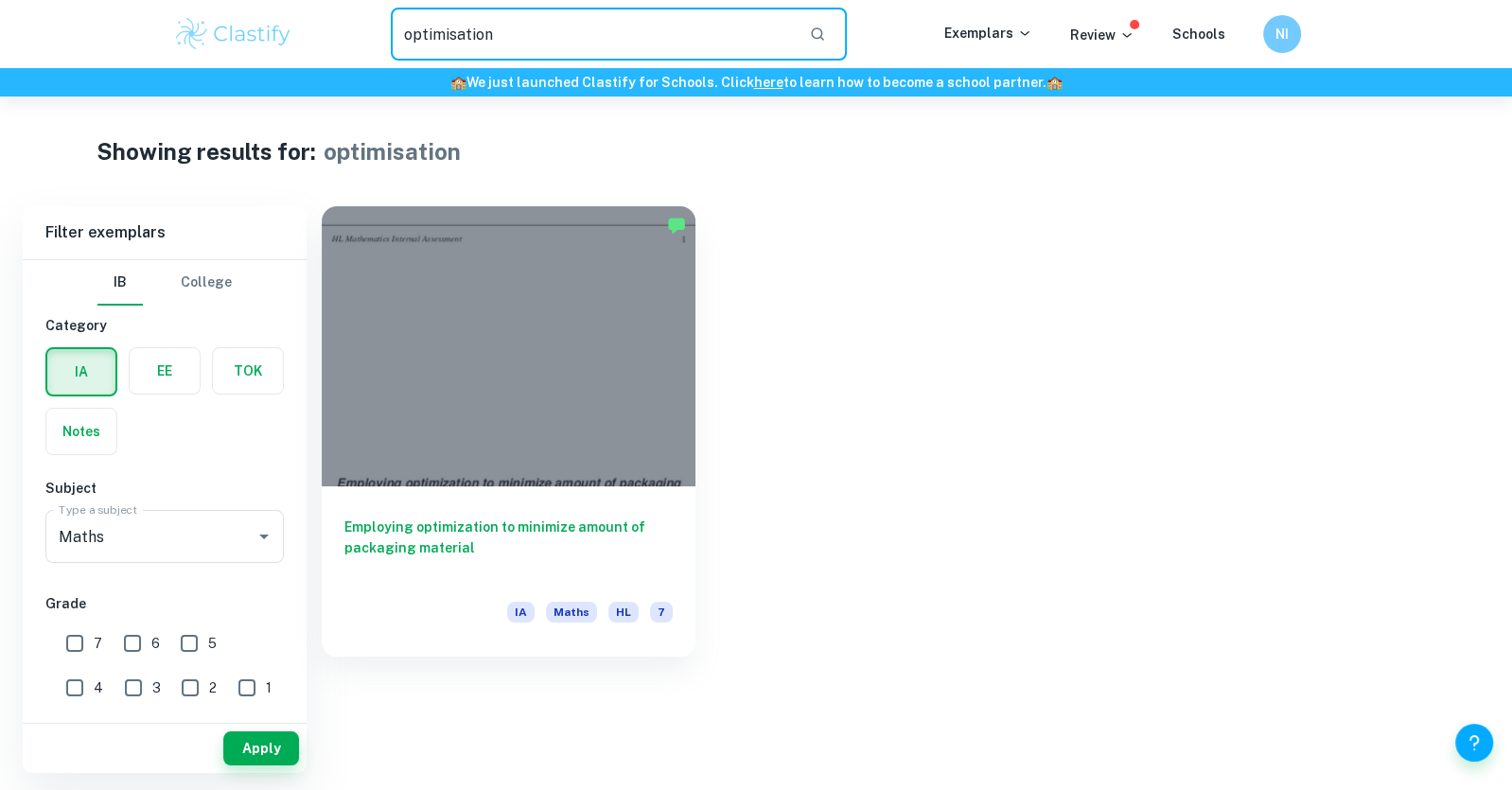
click at [707, 37] on input "optimisation" at bounding box center [593, 34] width 403 height 53
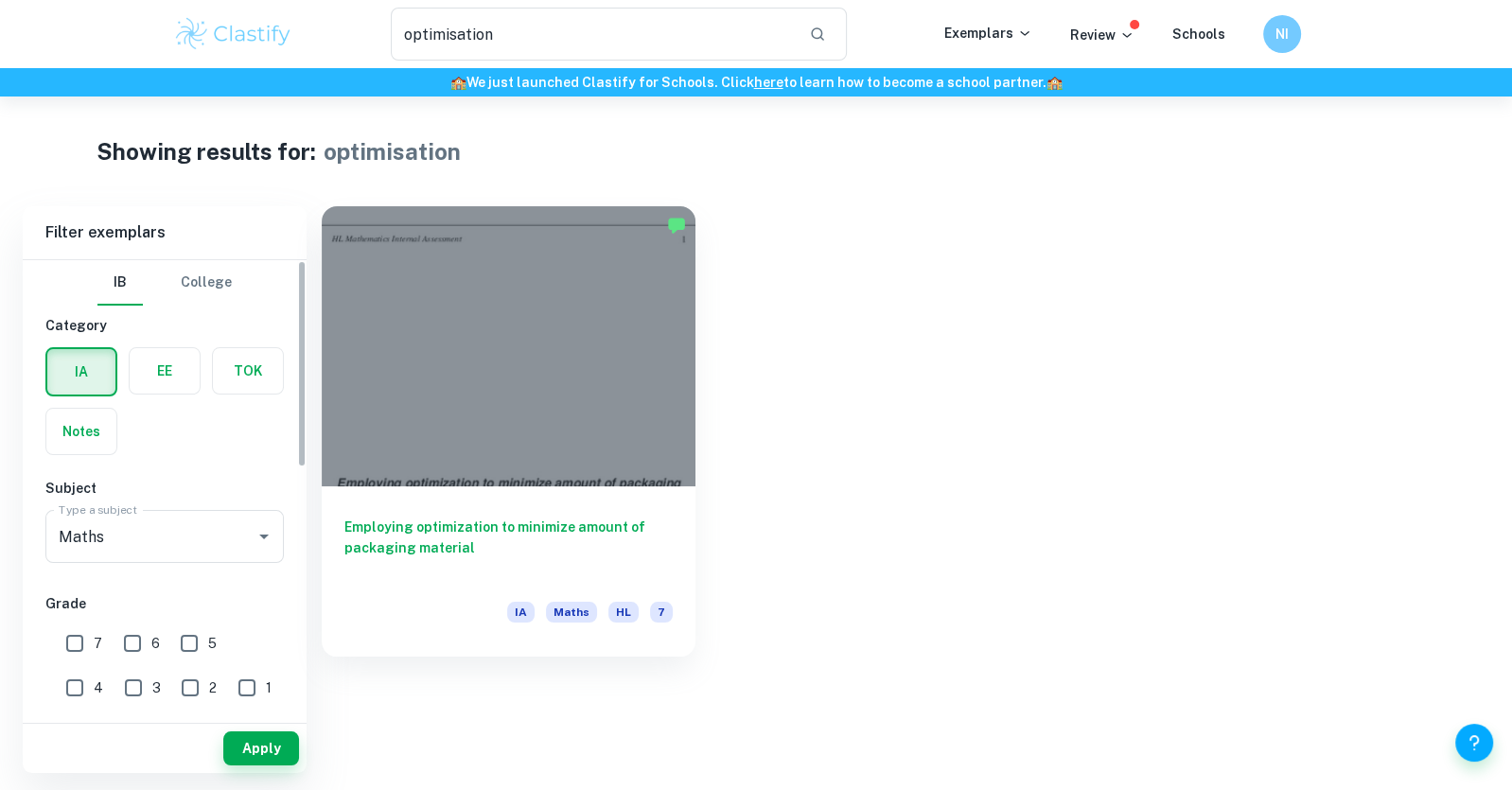
click at [104, 357] on label "button" at bounding box center [81, 372] width 69 height 46
click at [0, 0] on input "radio" at bounding box center [0, 0] width 0 height 0
click at [826, 22] on button "button" at bounding box center [817, 34] width 32 height 32
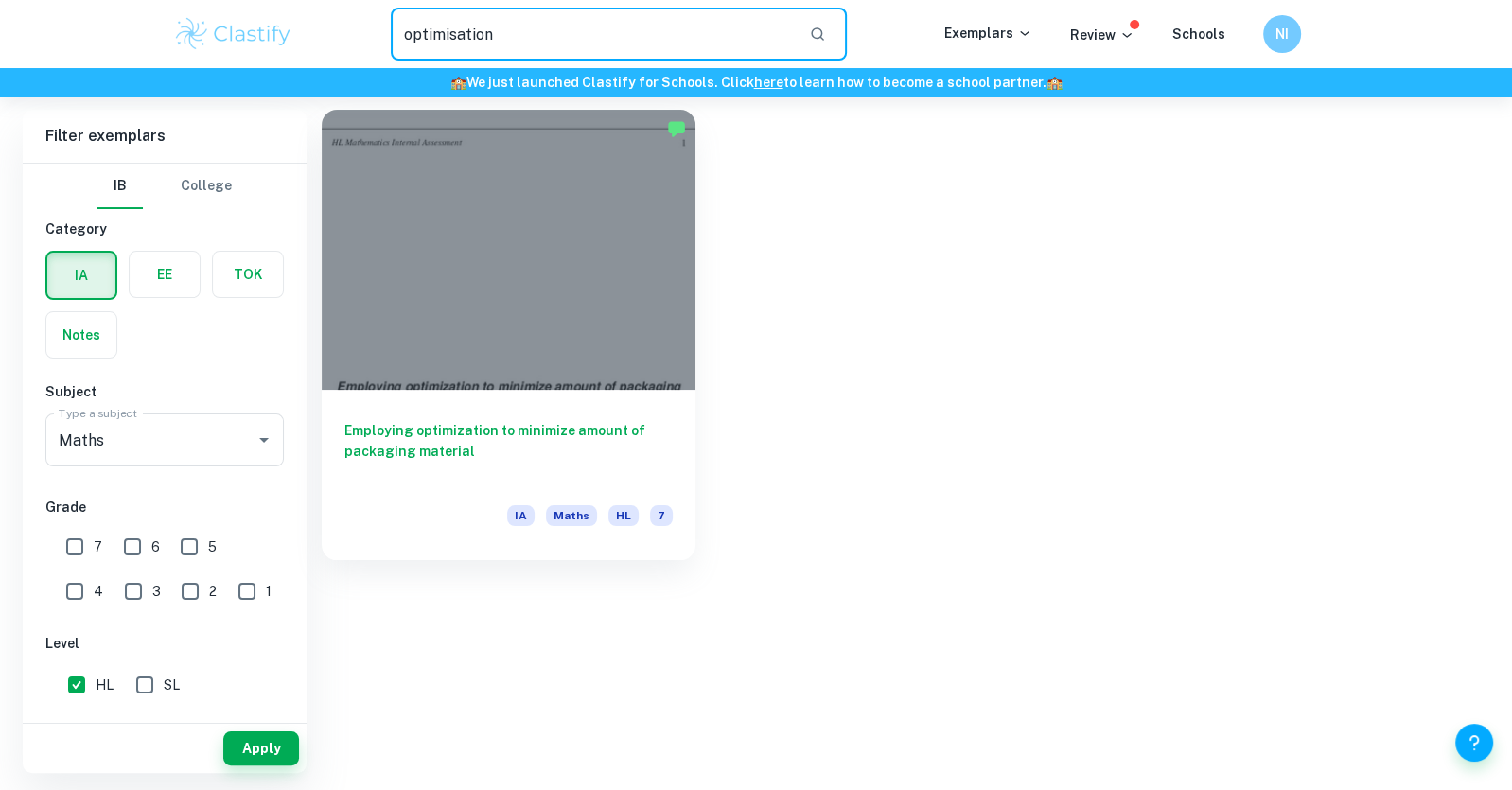
drag, startPoint x: 552, startPoint y: 29, endPoint x: 242, endPoint y: 10, distance: 310.6
click at [239, 11] on div "optimisation ​ Exemplars Review Schools NI" at bounding box center [756, 34] width 1211 height 53
type input "optimise"
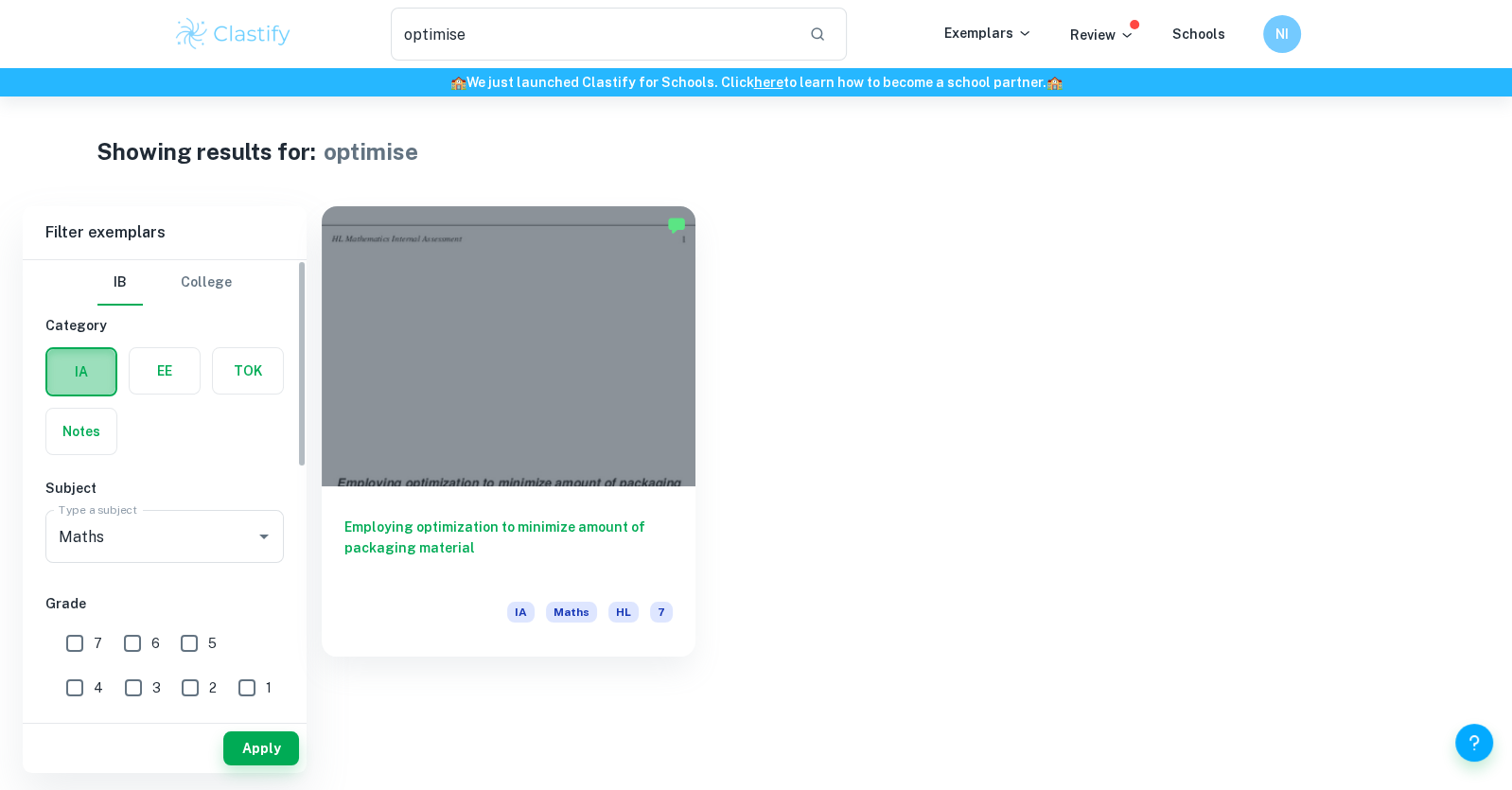
click at [100, 369] on label "button" at bounding box center [81, 372] width 69 height 46
click at [0, 0] on input "radio" at bounding box center [0, 0] width 0 height 0
click at [173, 356] on label "button" at bounding box center [165, 371] width 70 height 46
click at [0, 0] on input "radio" at bounding box center [0, 0] width 0 height 0
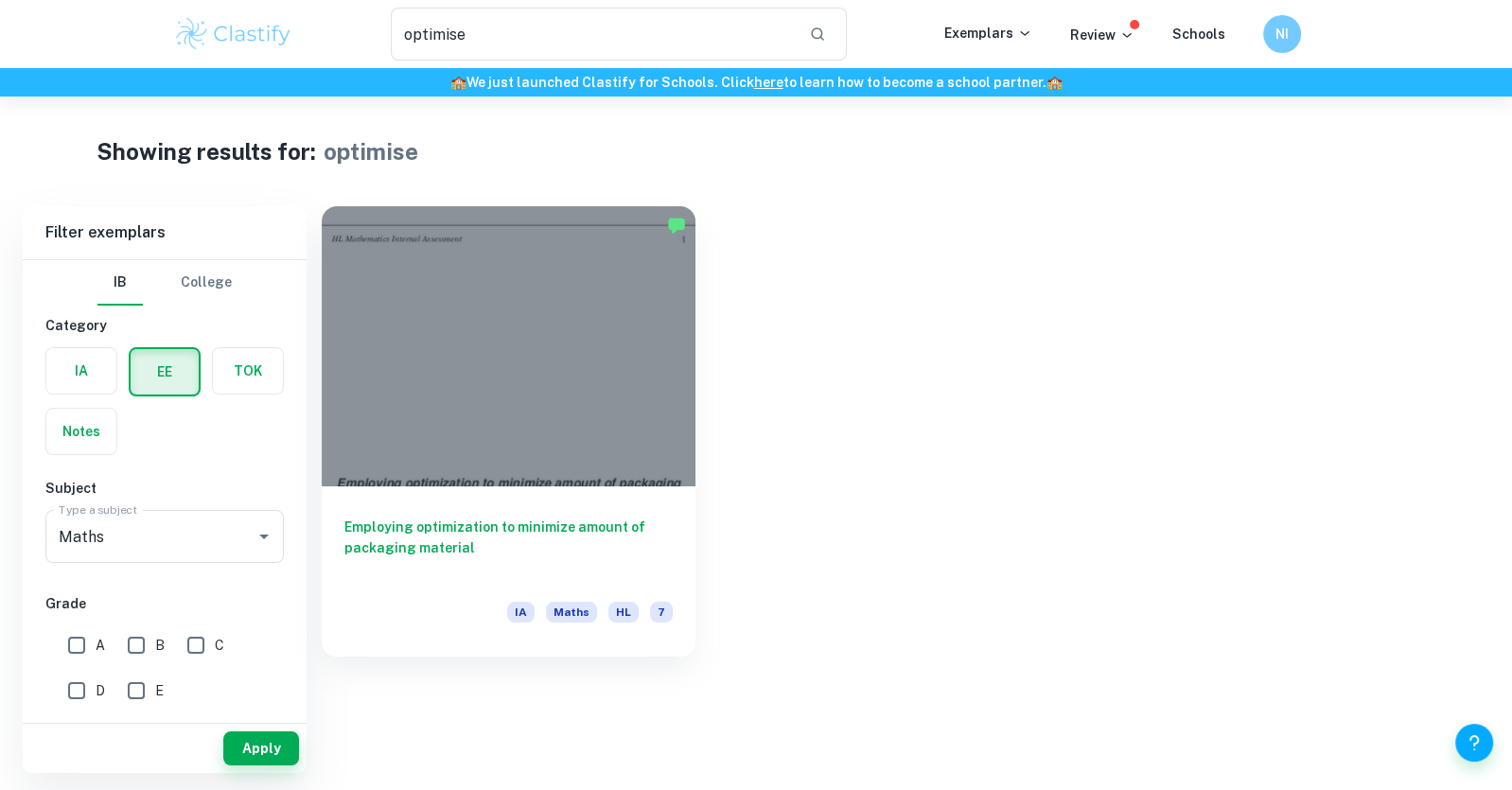
click at [161, 286] on div "IB College" at bounding box center [164, 283] width 134 height 46
click at [218, 264] on button "College" at bounding box center [206, 283] width 51 height 46
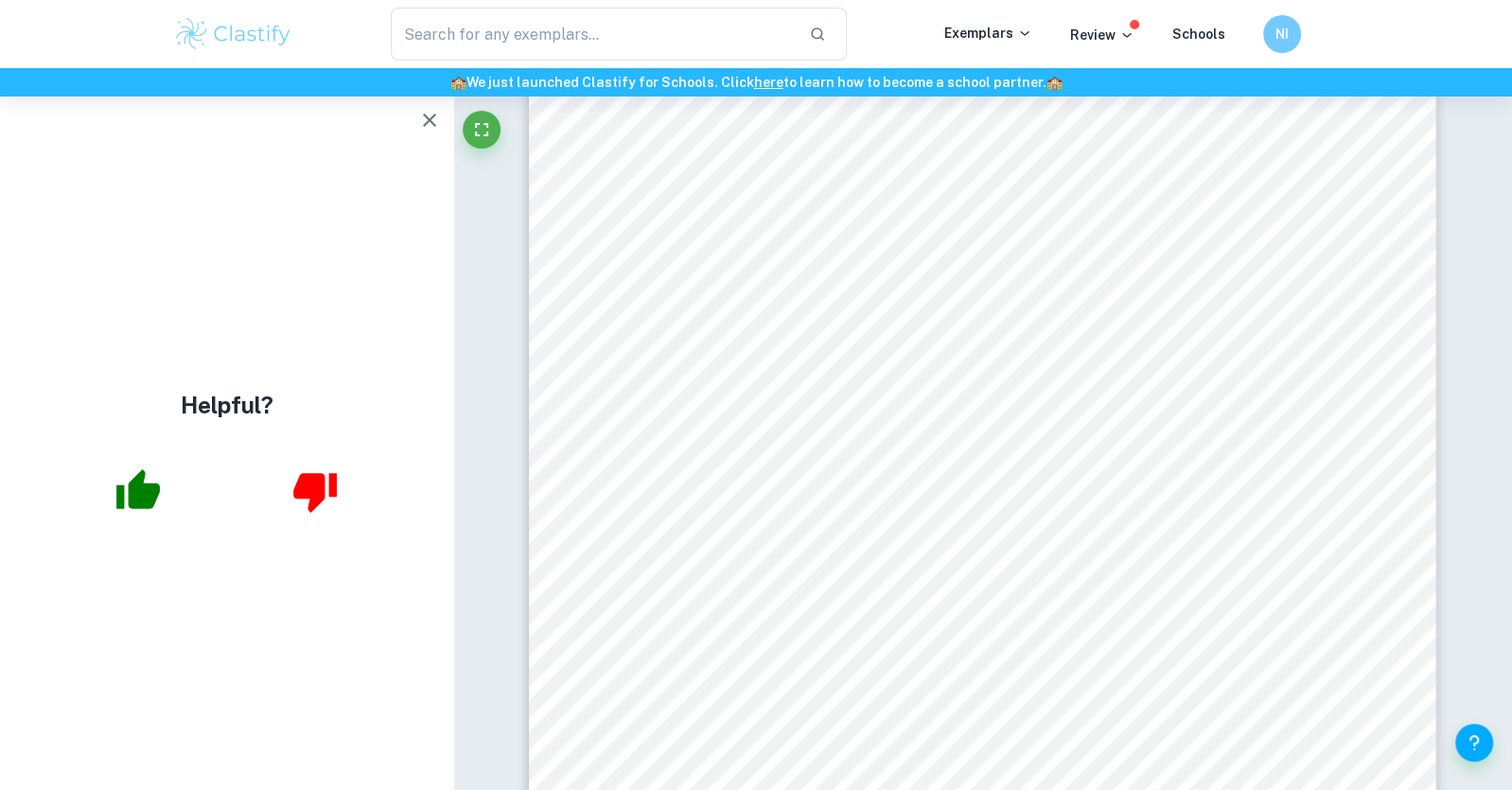
scroll to position [20113, 0]
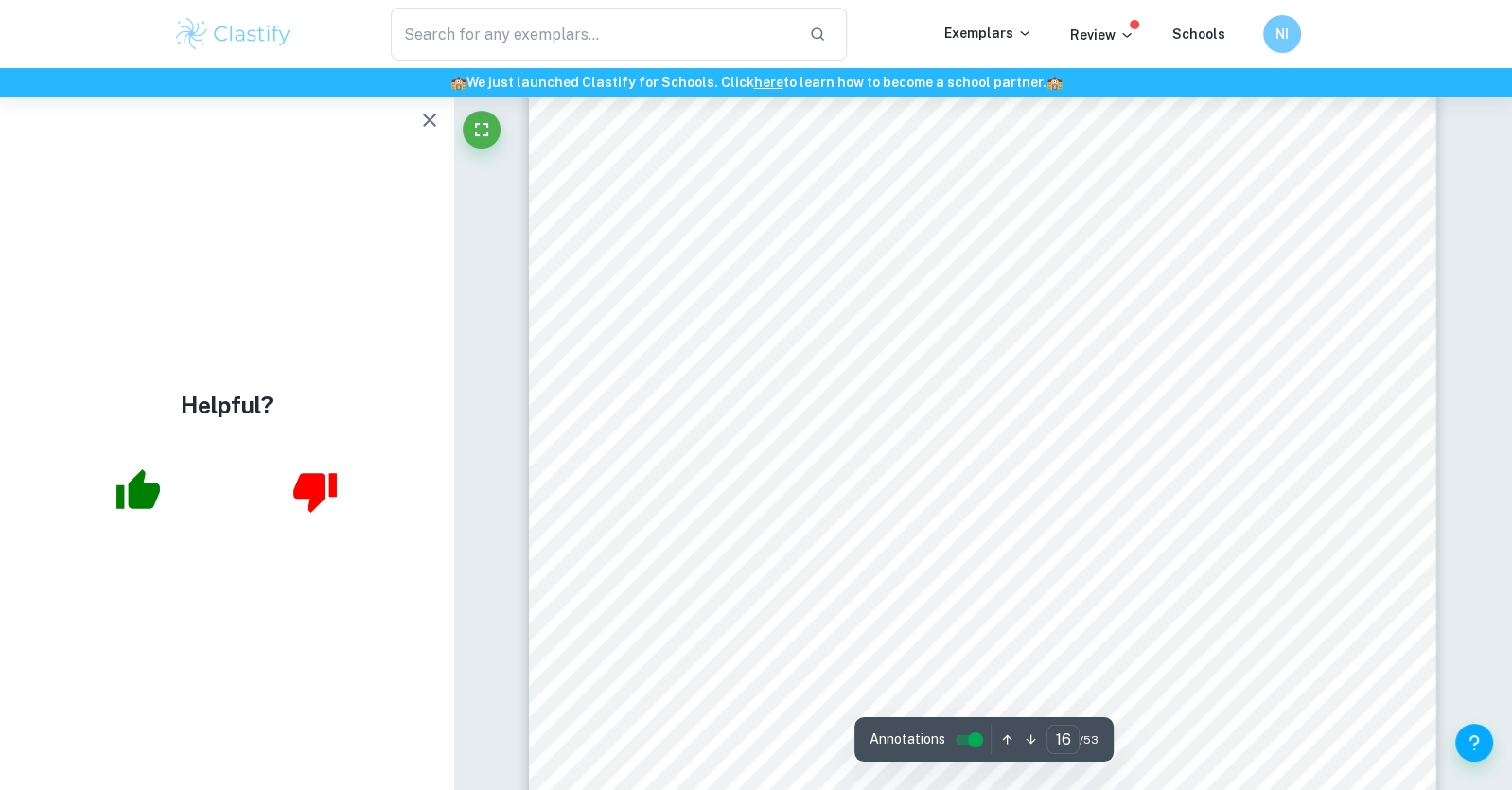
click at [432, 127] on icon "button" at bounding box center [429, 120] width 23 height 23
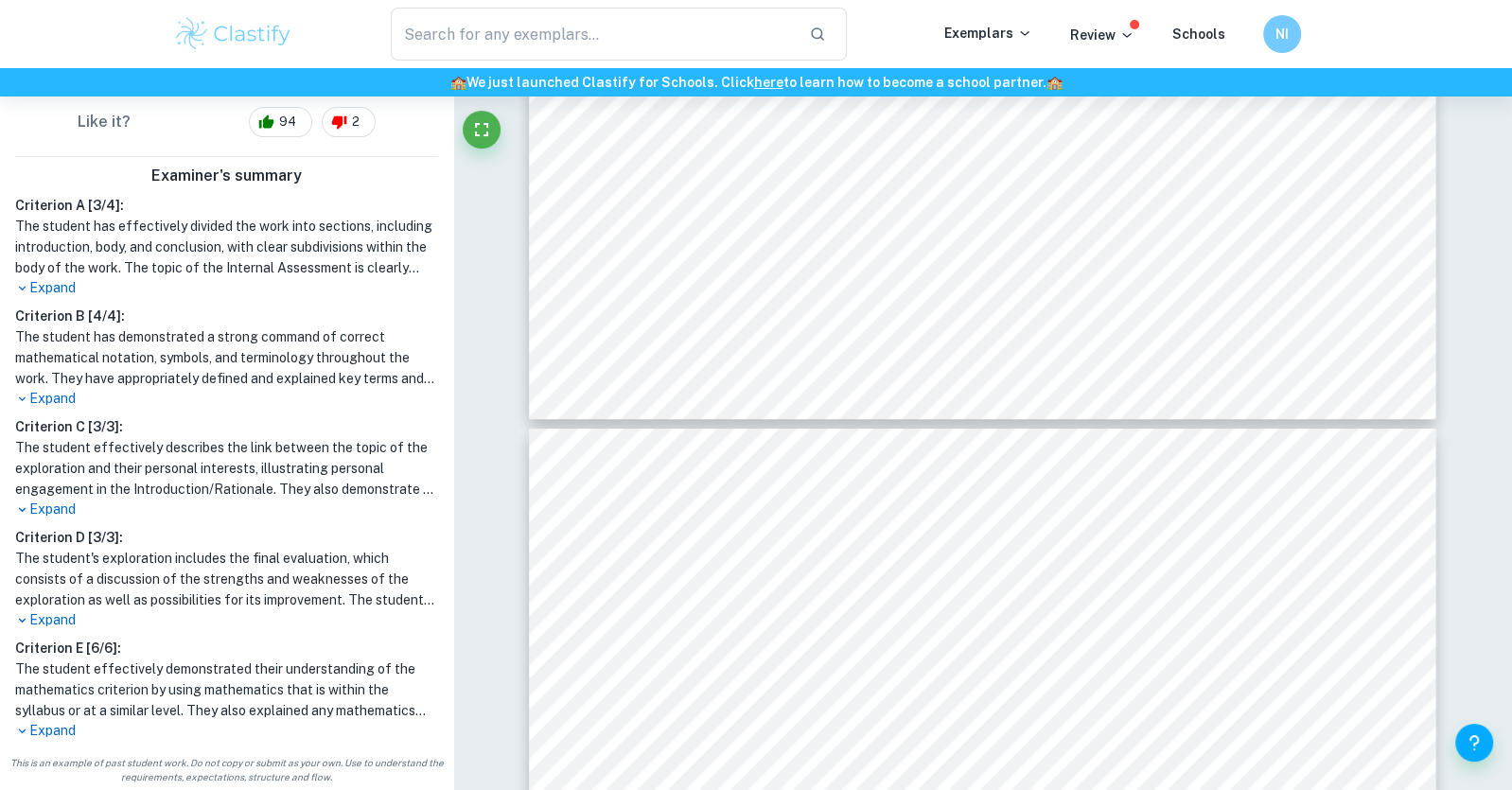
scroll to position [13577, 0]
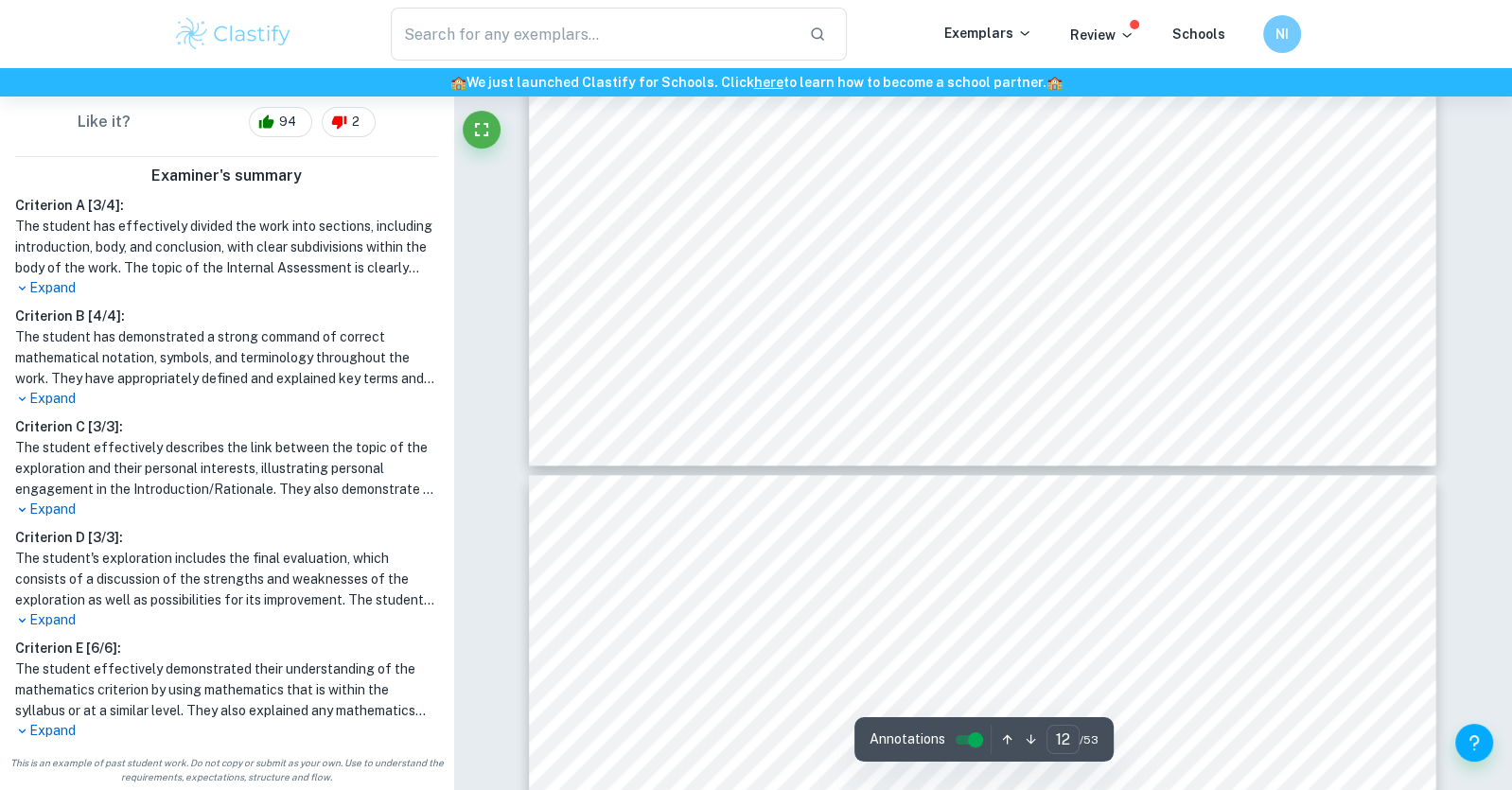
type input "13"
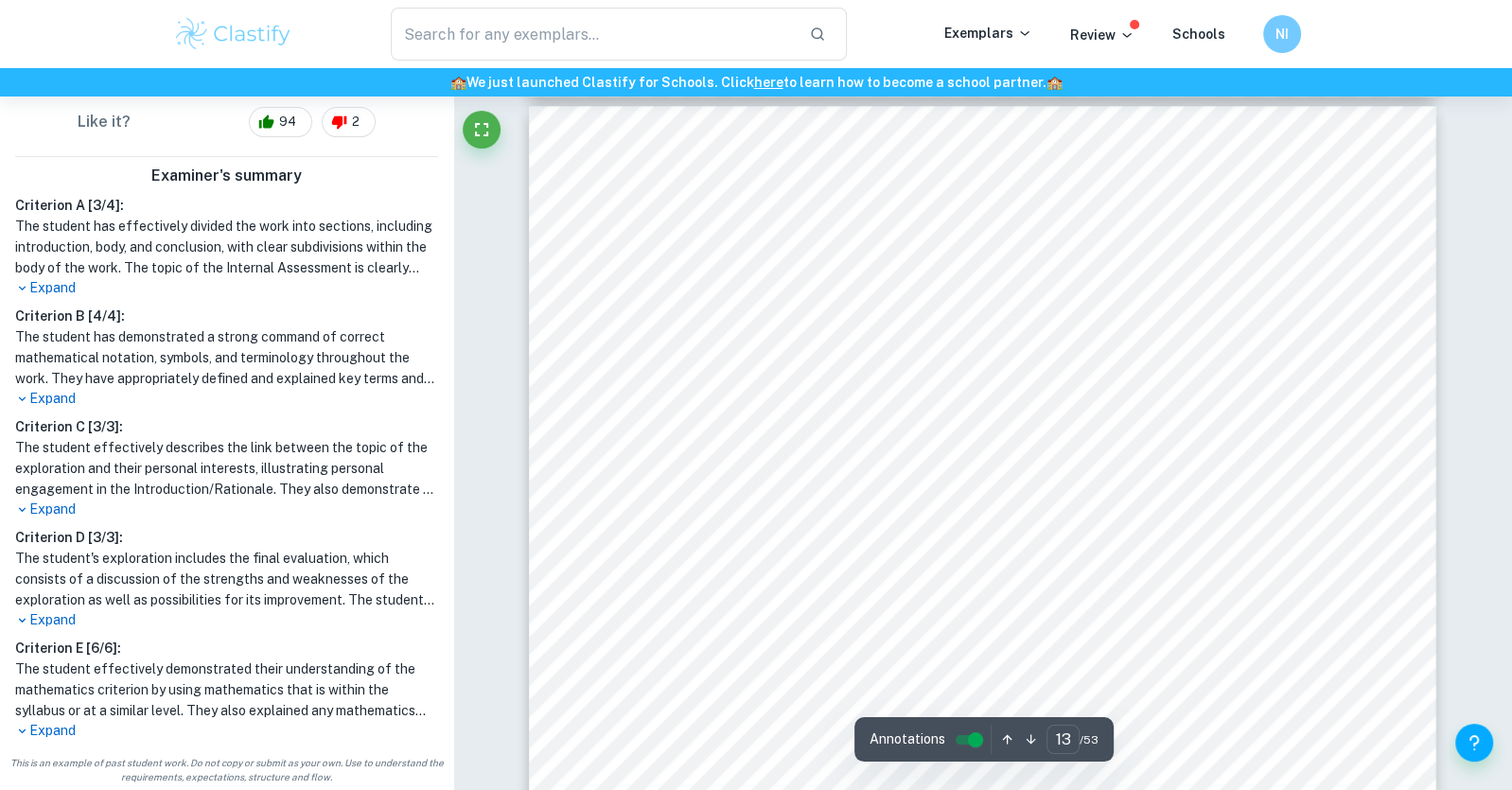
scroll to position [15670, 0]
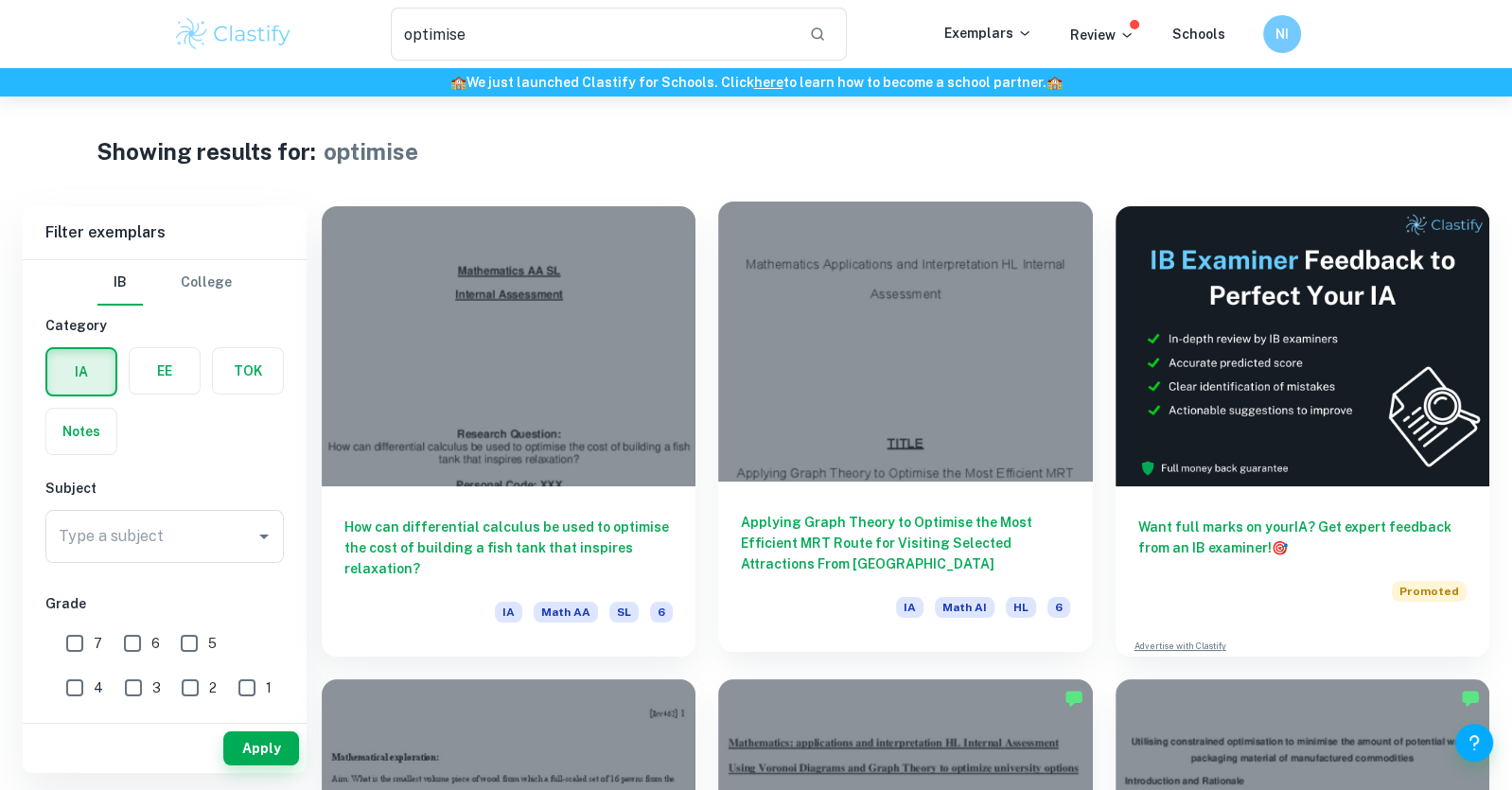
click at [909, 506] on div "Applying Graph Theory to Optimise the Most Efficient MRT Route for Visiting Sel…" at bounding box center [904, 567] width 373 height 171
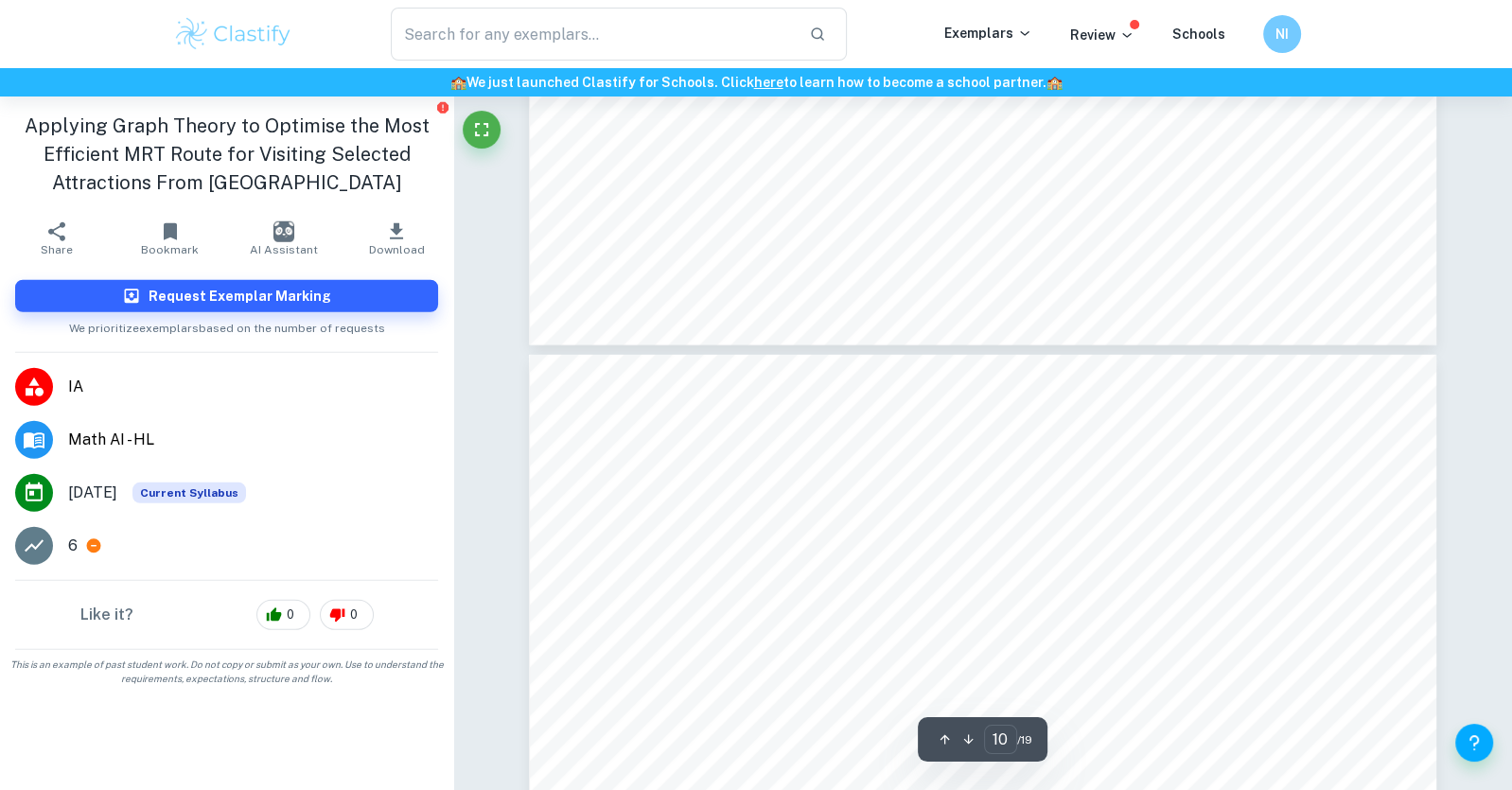
type input "11"
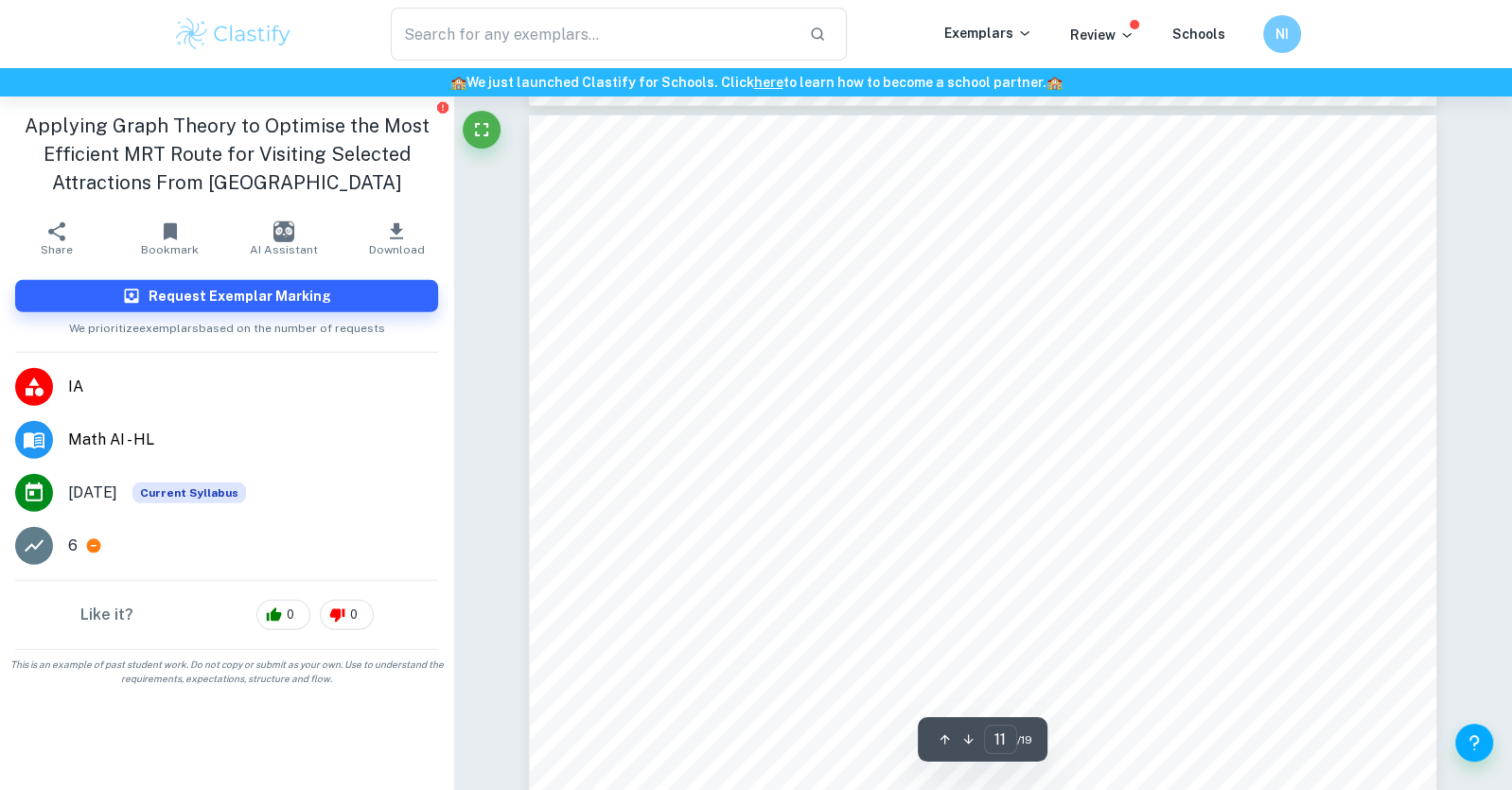
scroll to position [12051, 0]
type input "optimise"
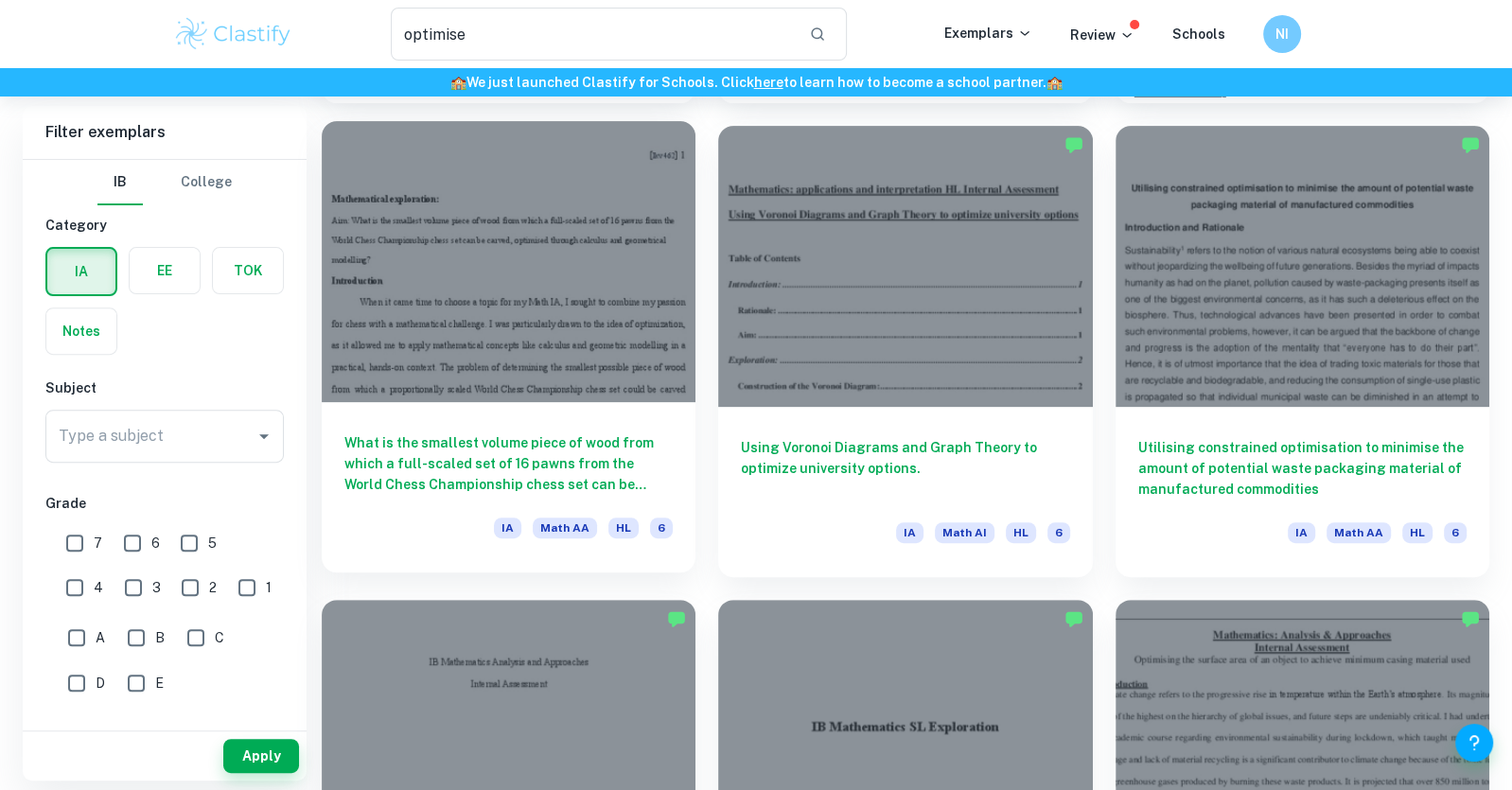
scroll to position [555, 0]
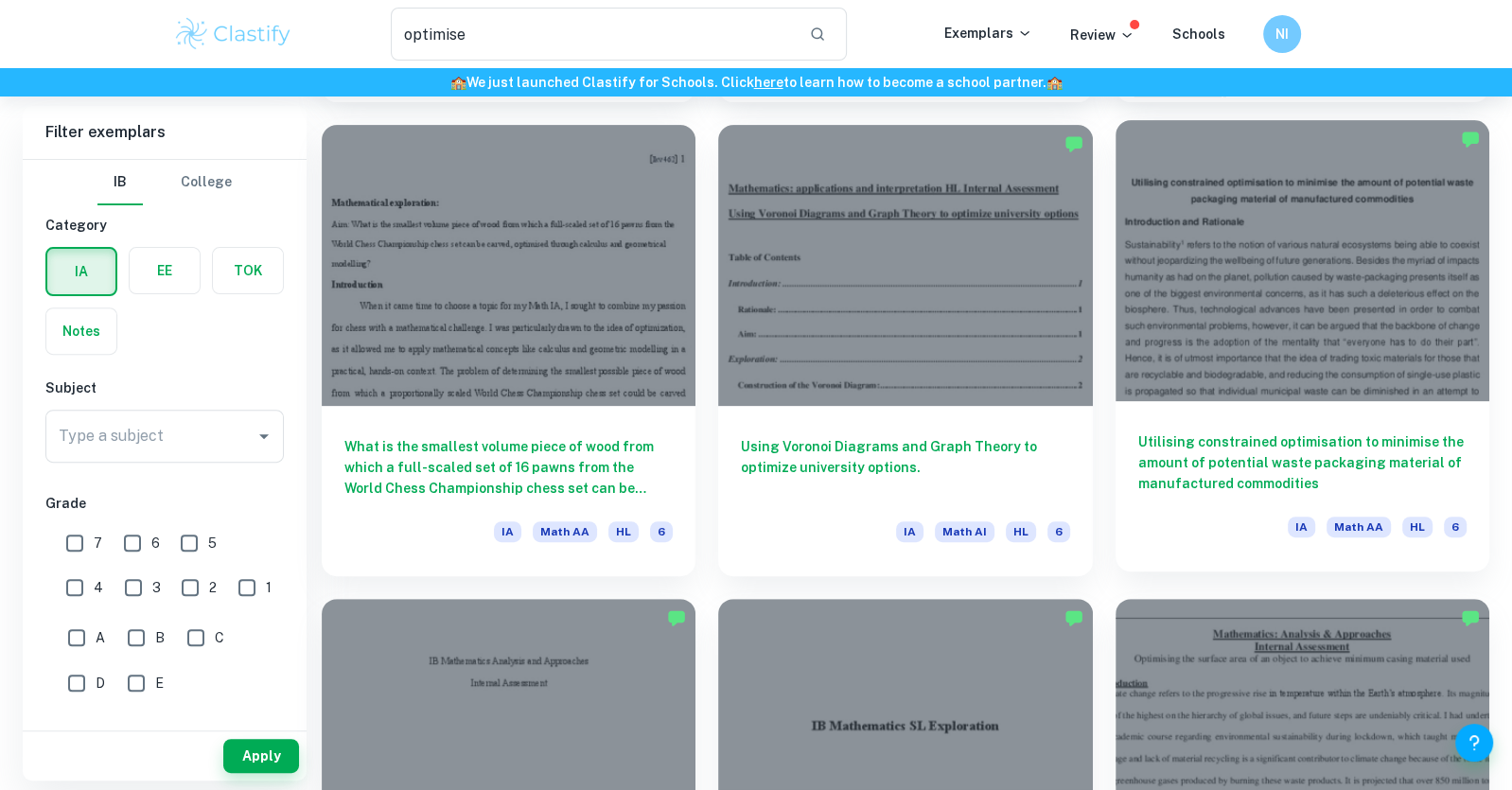
click at [1160, 443] on h6 "Utilising constrained optimisation to minimise the amount of potential waste pa…" at bounding box center [1303, 462] width 329 height 63
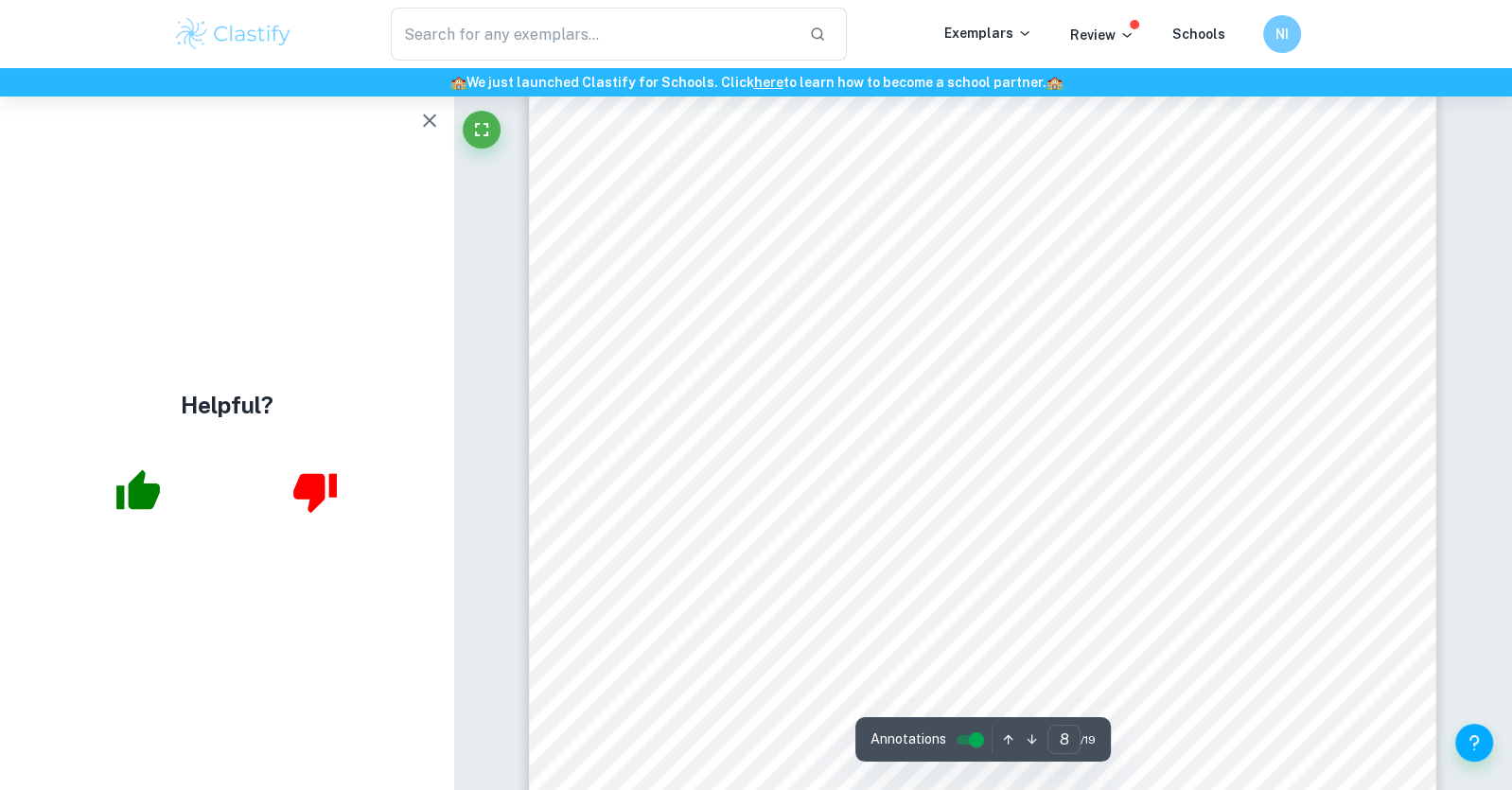
scroll to position [9289, 0]
click at [613, 374] on div "8 Both derived equations were equated to give: 𝑤 × 𝑙 2 = 𝑙 × 𝑤 2 Thus, proving …" at bounding box center [983, 651] width 907 height 1282
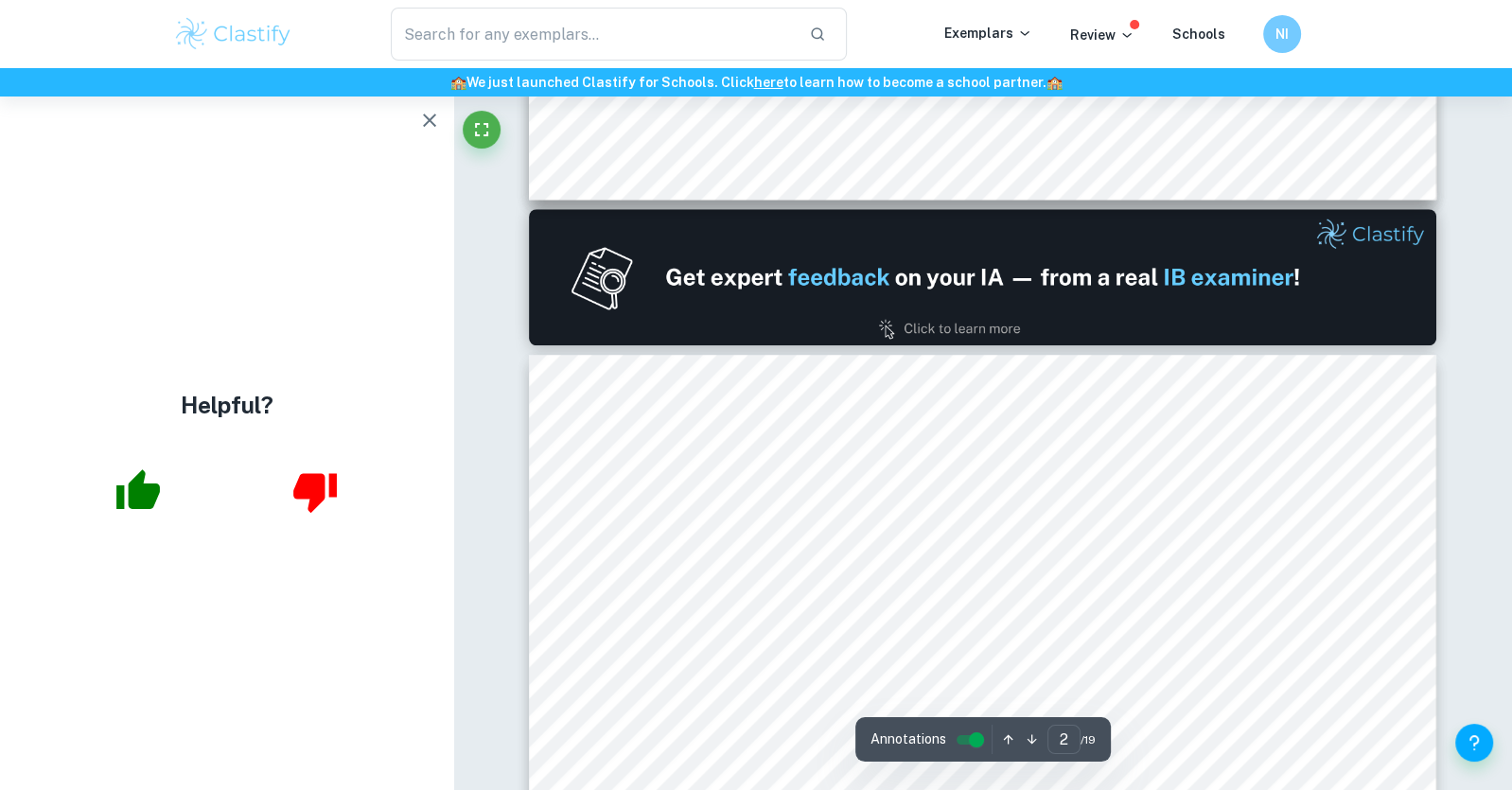
type input "1"
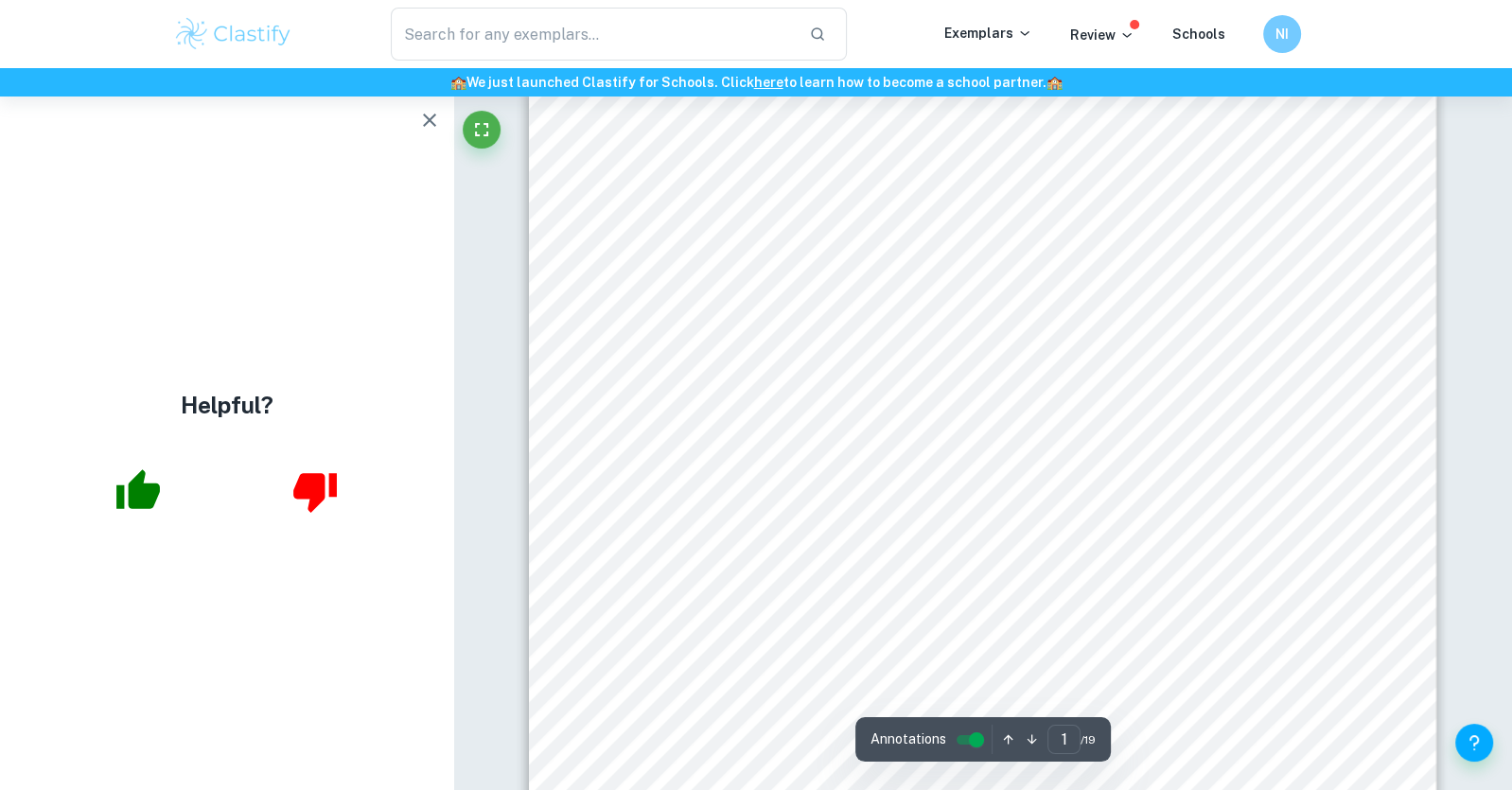
scroll to position [0, 0]
